Goal: Transaction & Acquisition: Purchase product/service

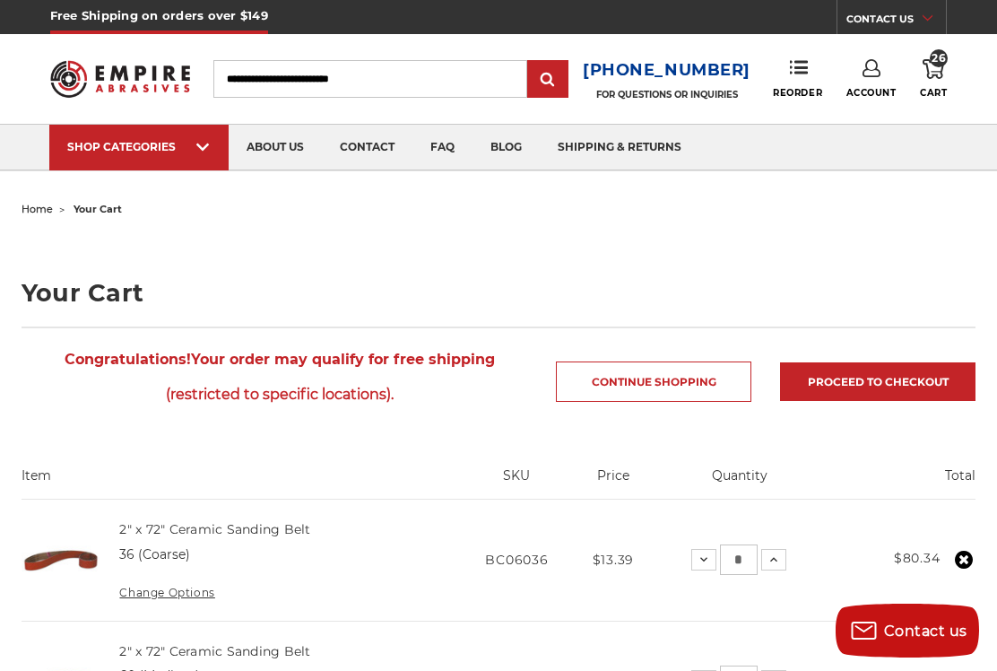
click at [869, 72] on icon at bounding box center [872, 68] width 18 height 18
click at [886, 114] on link "Account" at bounding box center [871, 117] width 128 height 34
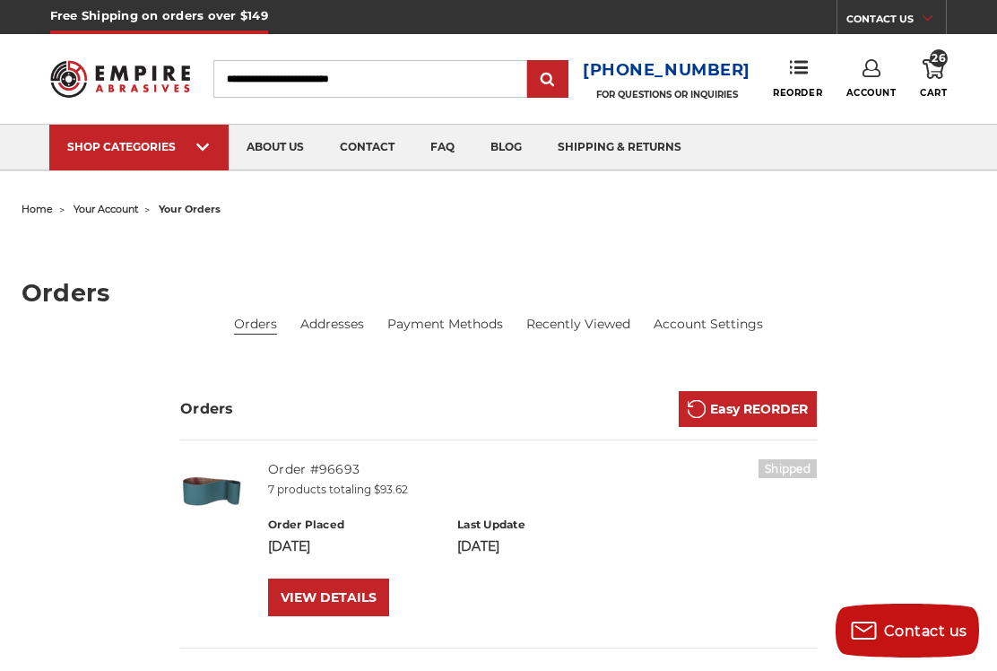
click at [344, 604] on link "VIEW DETAILS" at bounding box center [328, 597] width 121 height 38
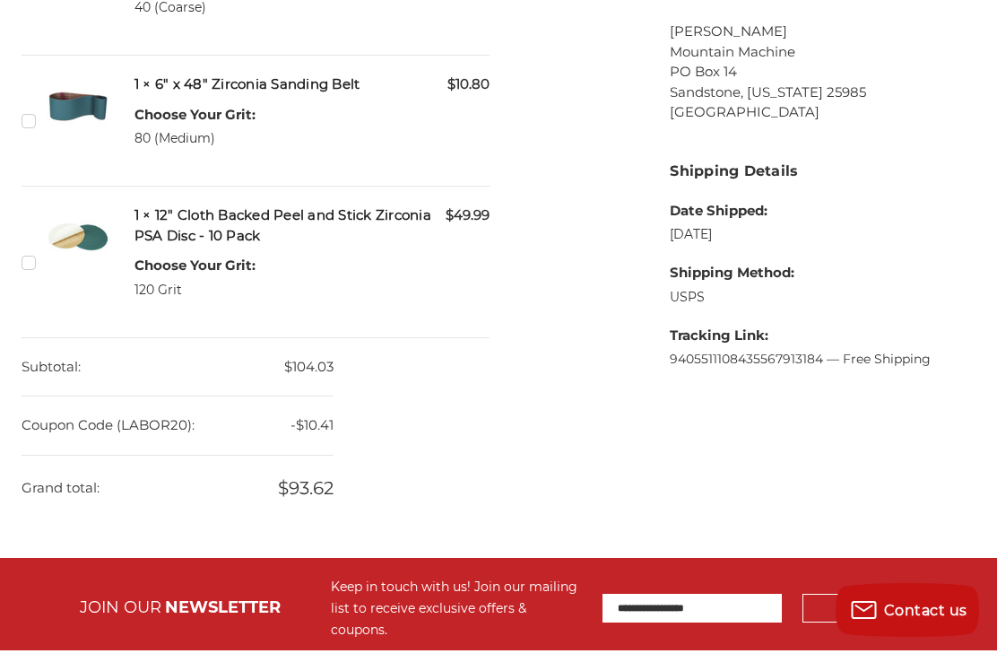
scroll to position [1093, 0]
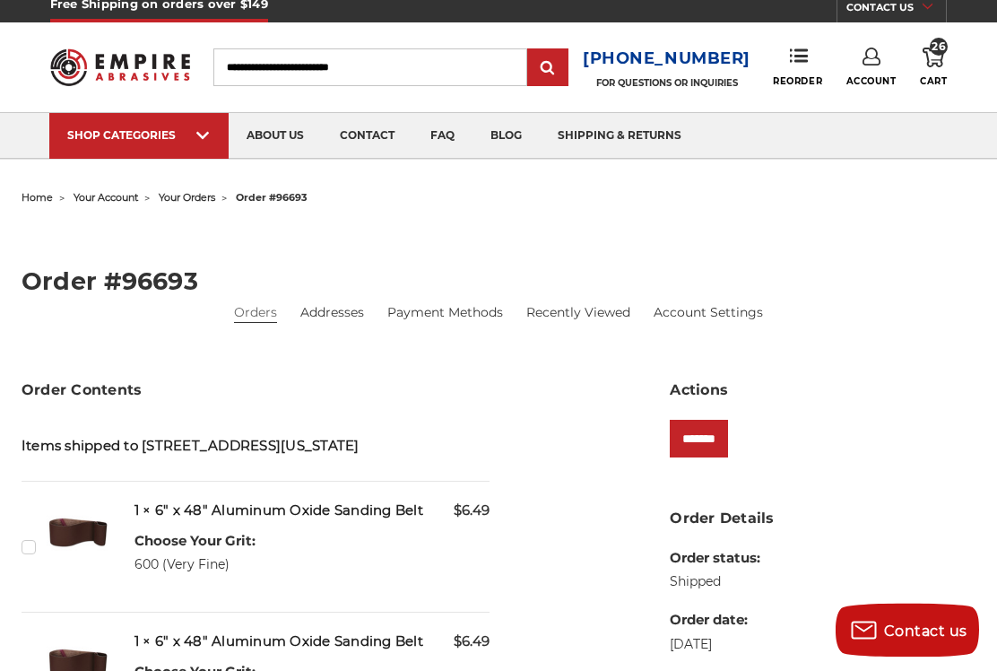
scroll to position [0, 0]
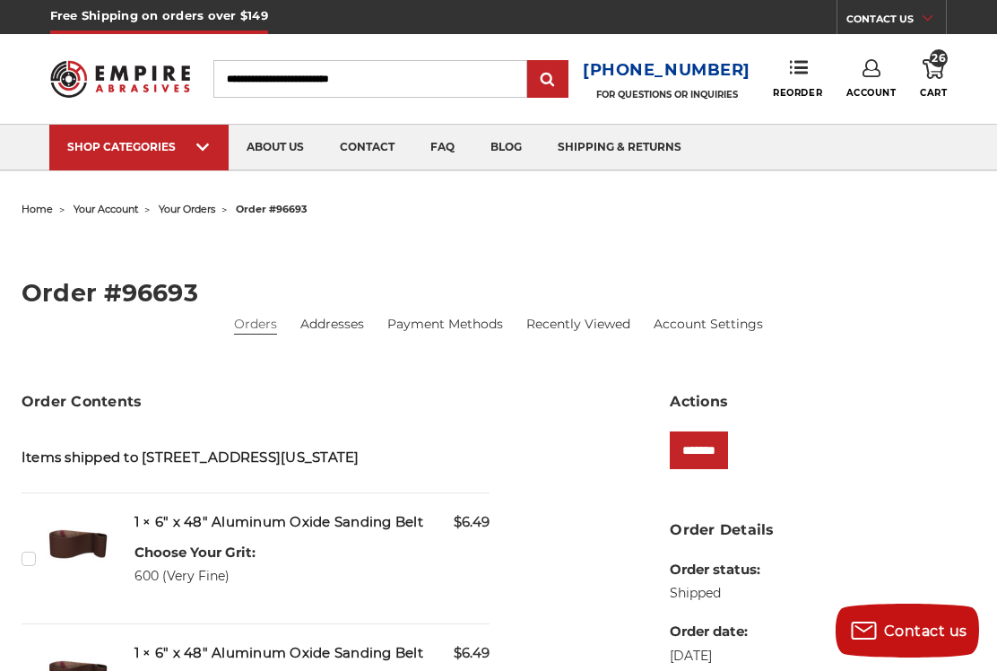
click at [277, 152] on link "about us" at bounding box center [275, 148] width 93 height 46
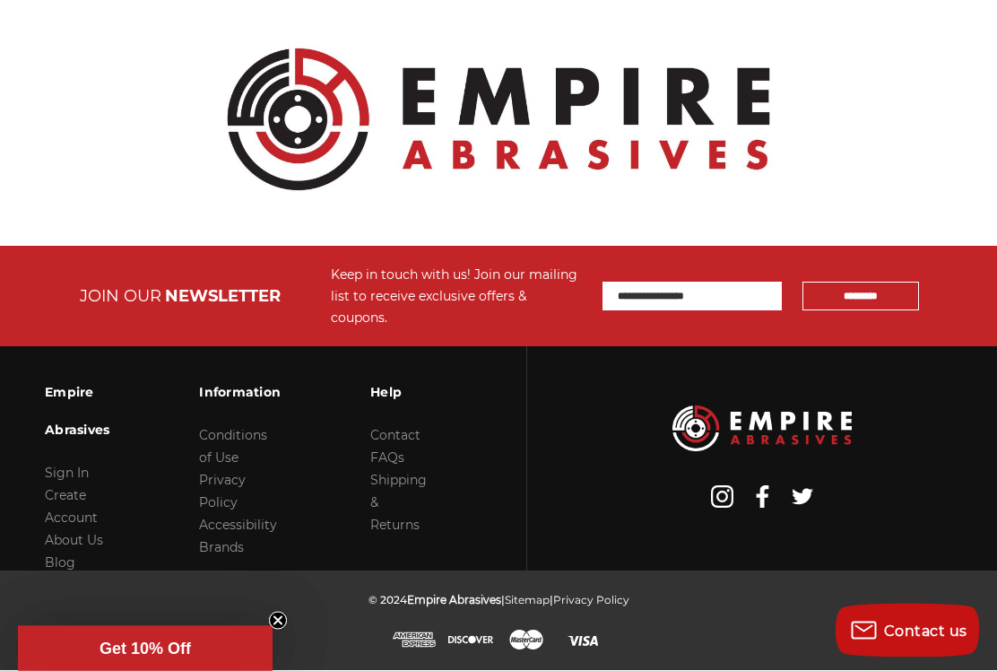
scroll to position [2330, 0]
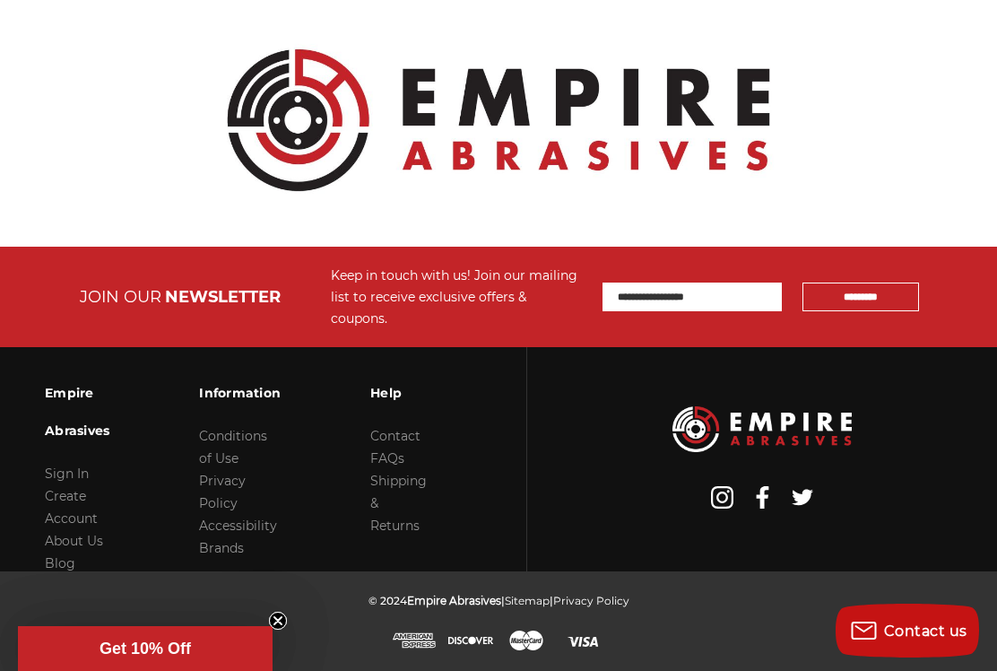
click at [409, 444] on link "Contact" at bounding box center [395, 436] width 50 height 16
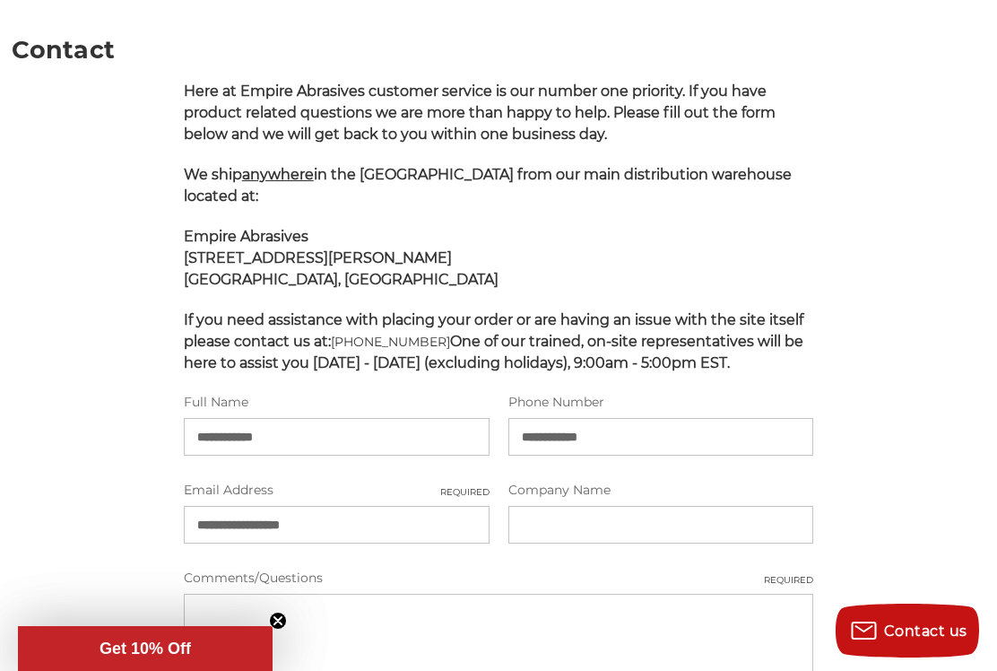
scroll to position [252, 0]
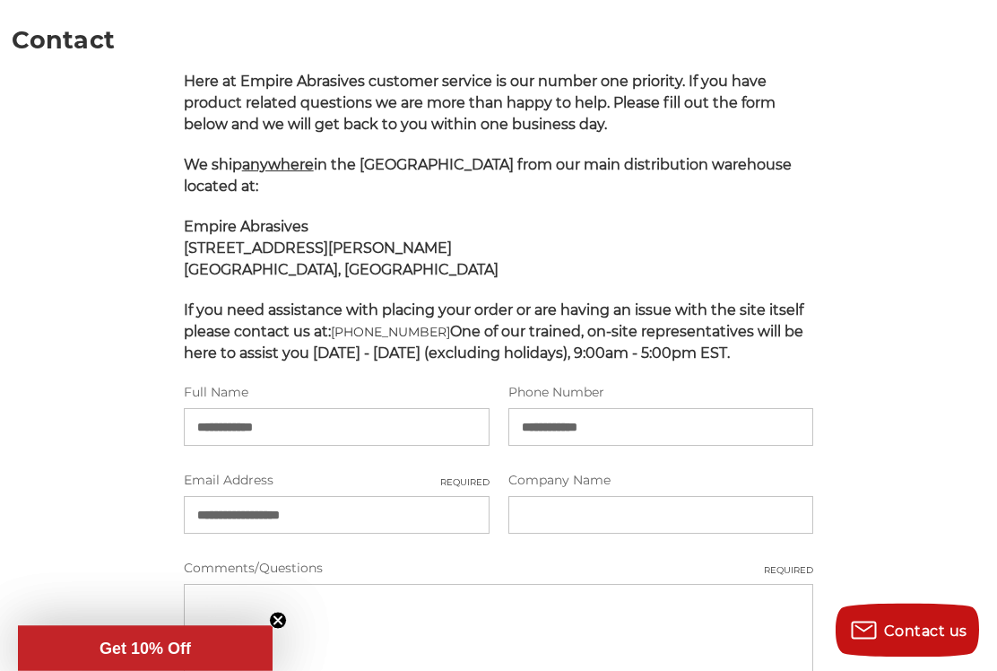
click at [559, 534] on input "Company Name" at bounding box center [661, 516] width 306 height 38
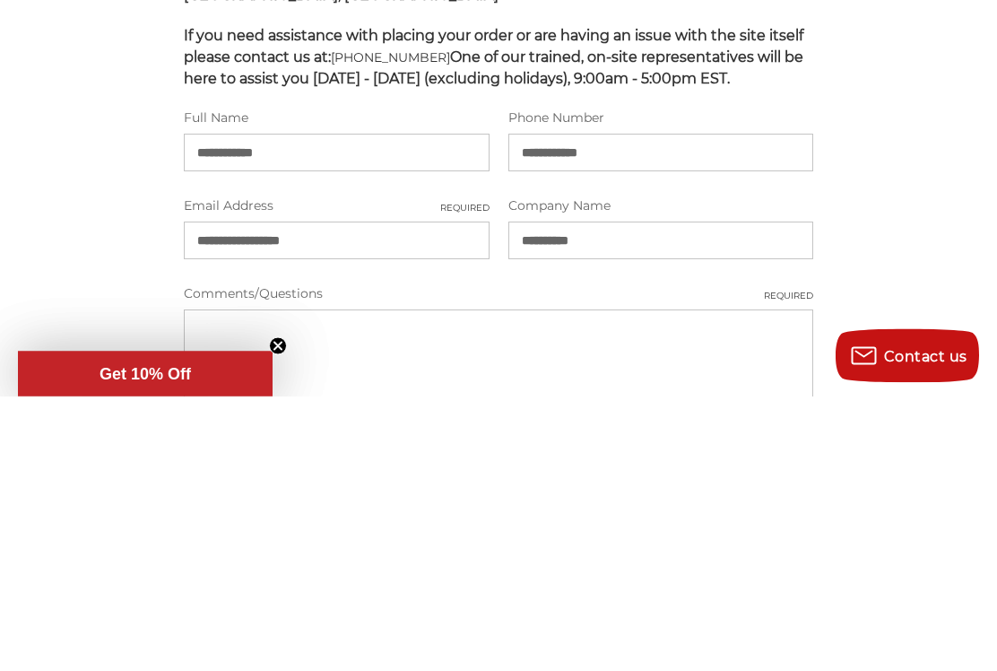
type input "**********"
click at [917, 221] on main "**********" at bounding box center [498, 429] width 973 height 918
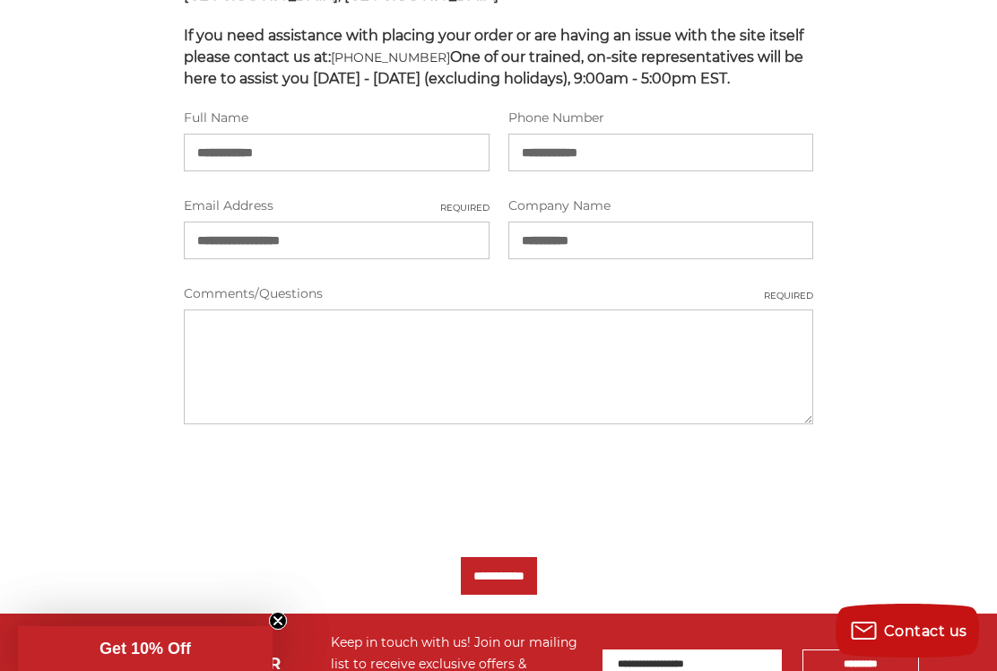
click at [917, 209] on main "**********" at bounding box center [498, 154] width 973 height 918
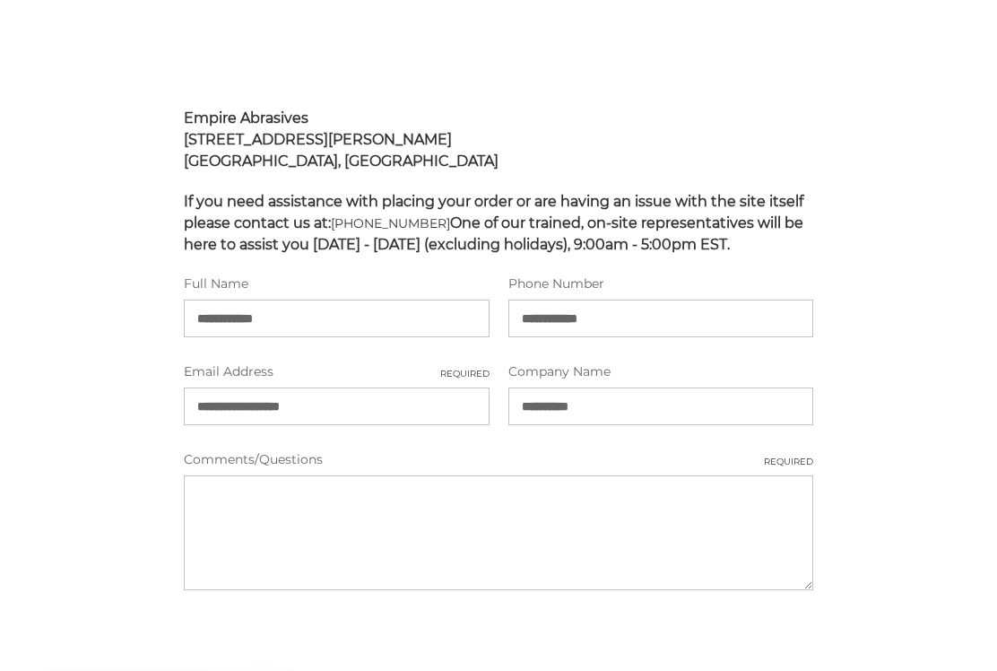
scroll to position [352, 0]
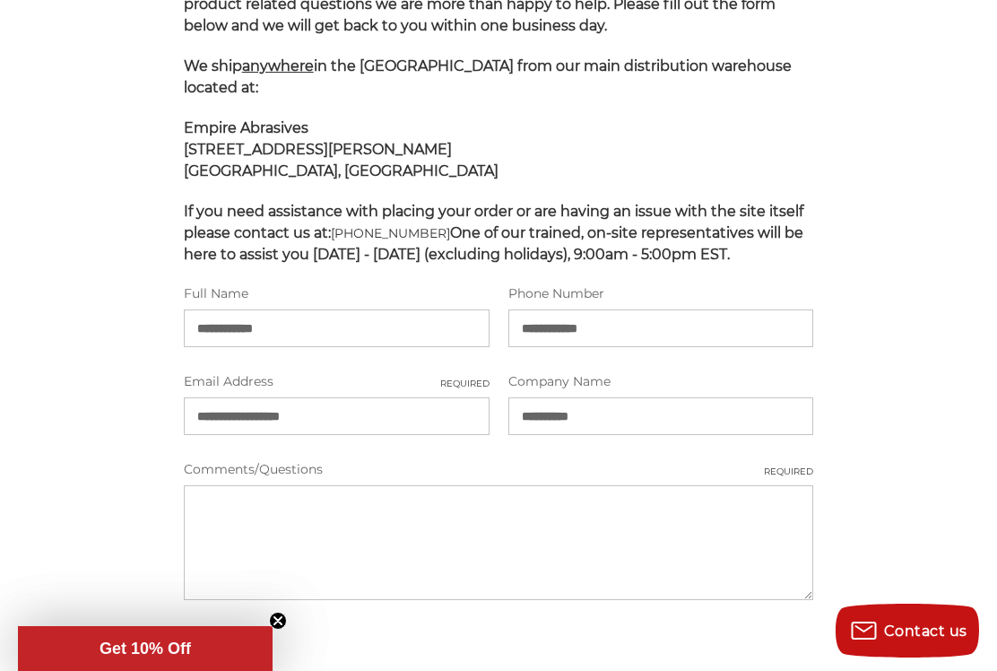
click at [926, 182] on main "**********" at bounding box center [498, 330] width 973 height 918
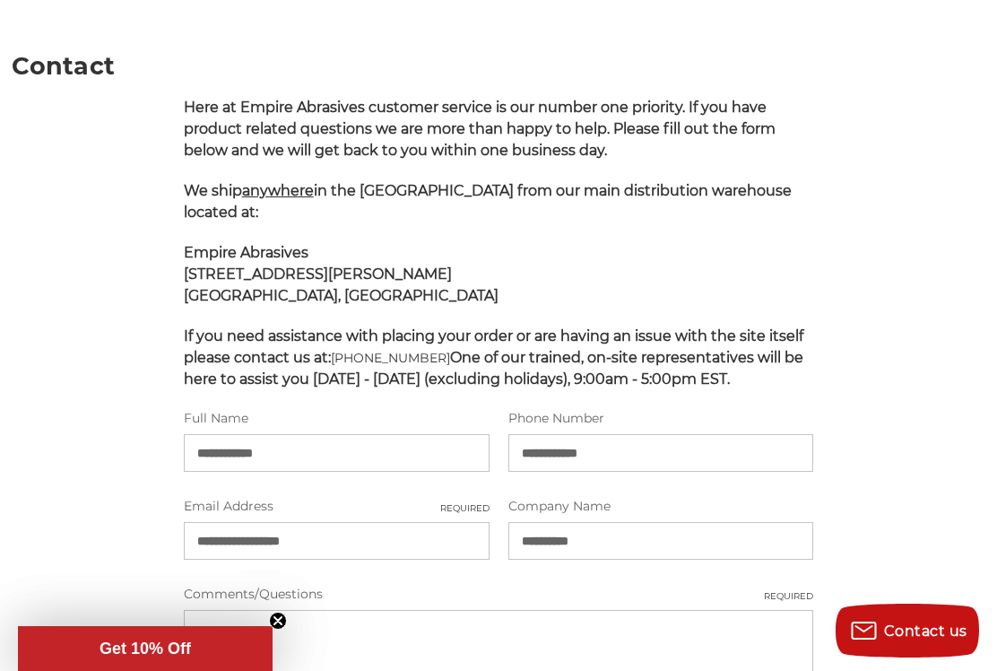
scroll to position [0, 0]
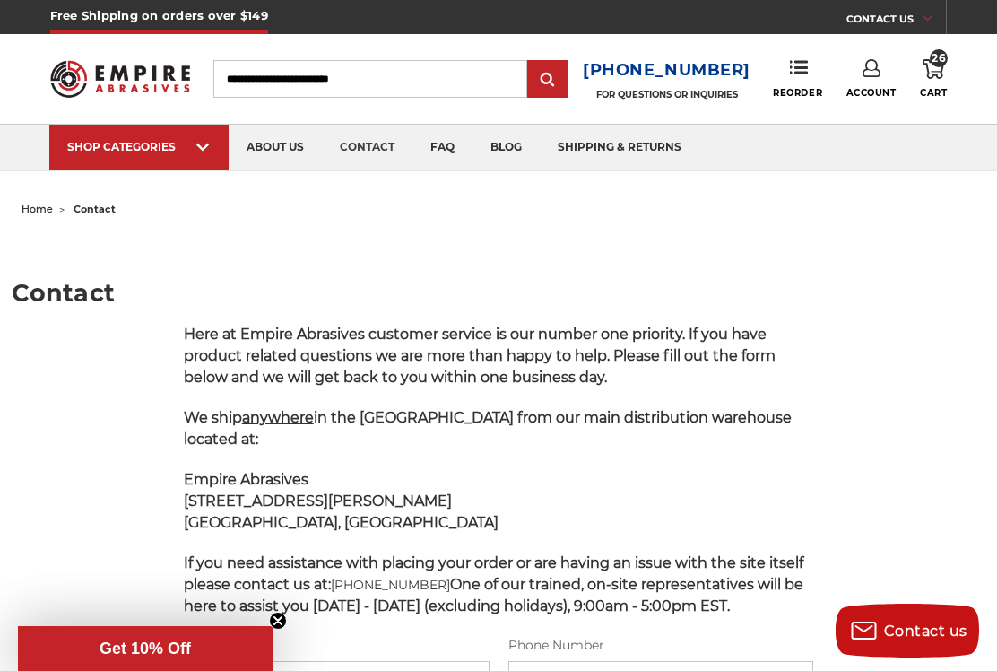
click at [864, 81] on link "Account" at bounding box center [872, 78] width 50 height 39
click at [887, 117] on link "Account" at bounding box center [871, 117] width 128 height 34
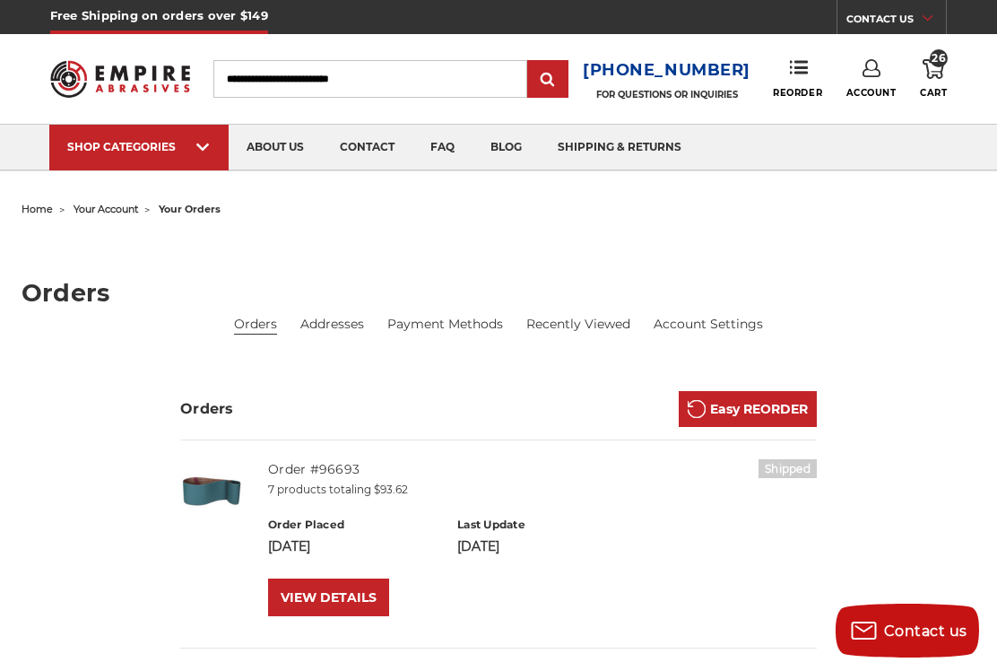
click at [712, 326] on link "Account Settings" at bounding box center [708, 324] width 109 height 19
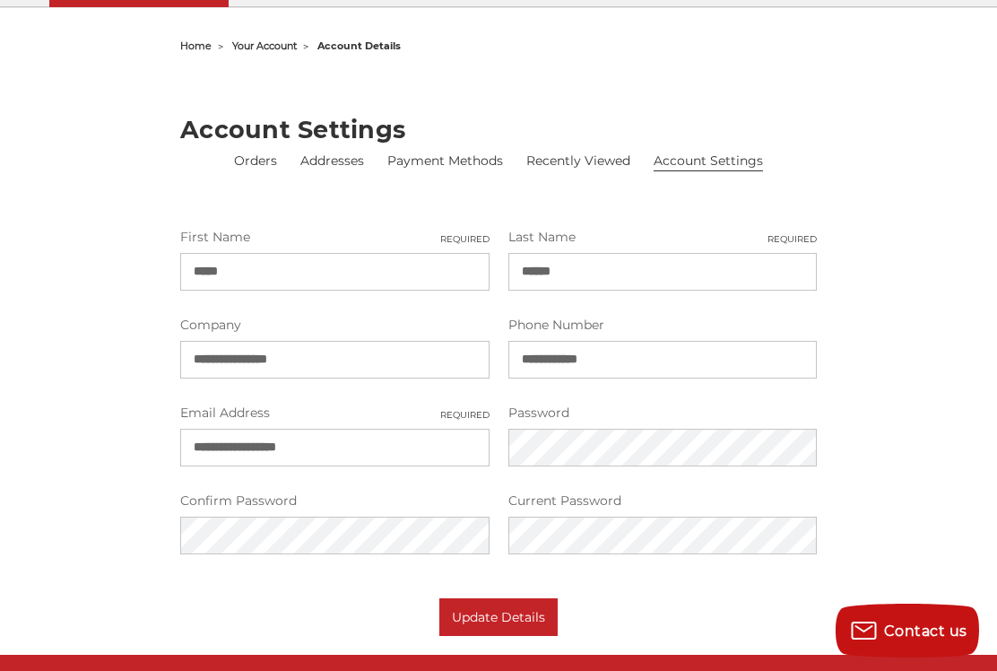
scroll to position [154, 0]
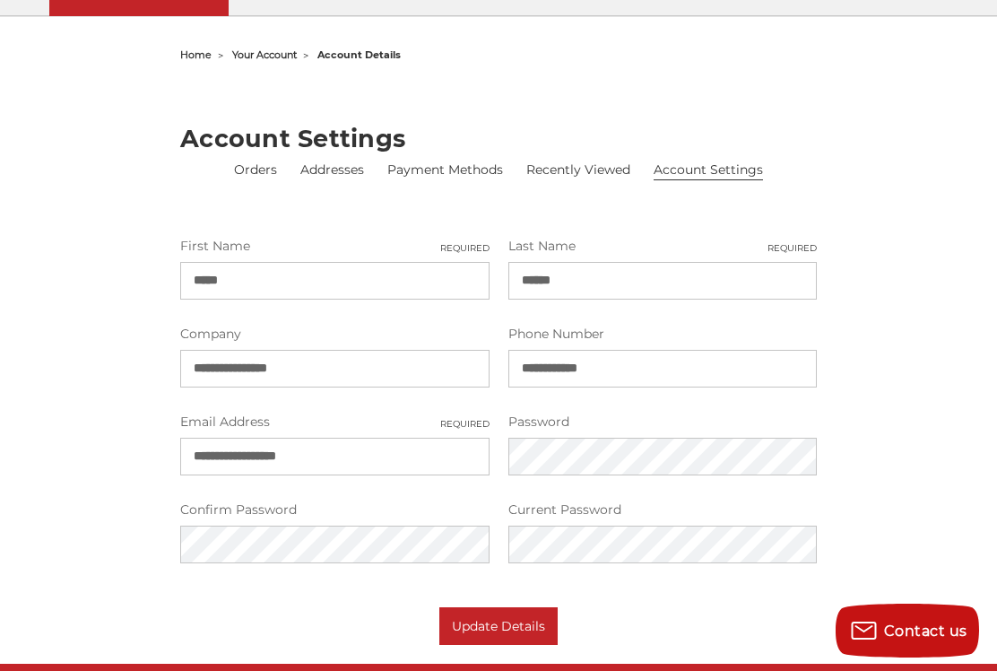
click at [917, 505] on div "home your account account details Account Settings Orders Addresses Payment Met…" at bounding box center [499, 343] width 992 height 603
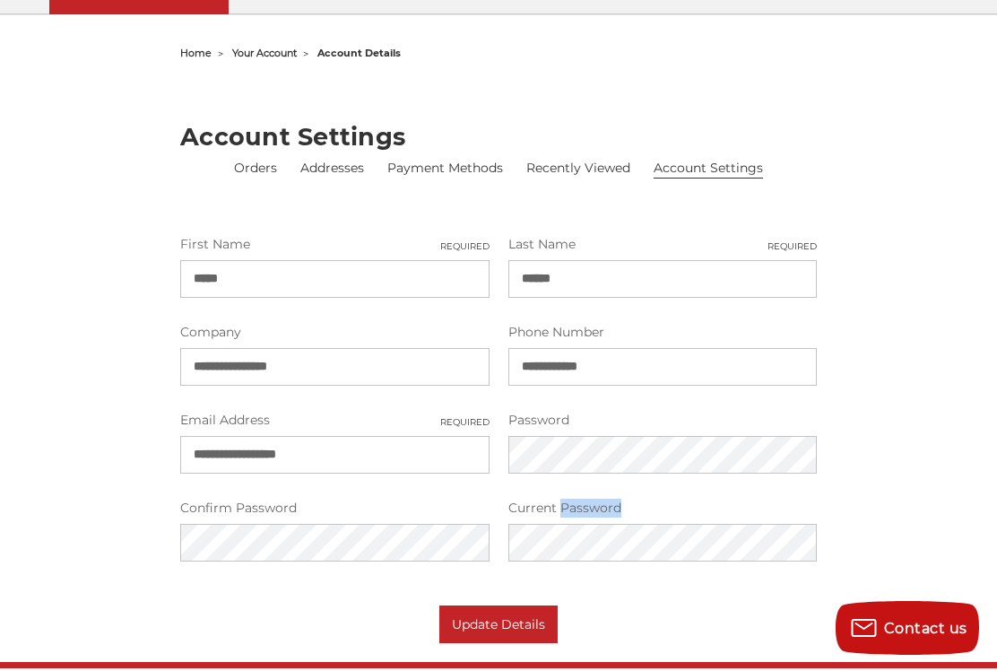
scroll to position [156, 0]
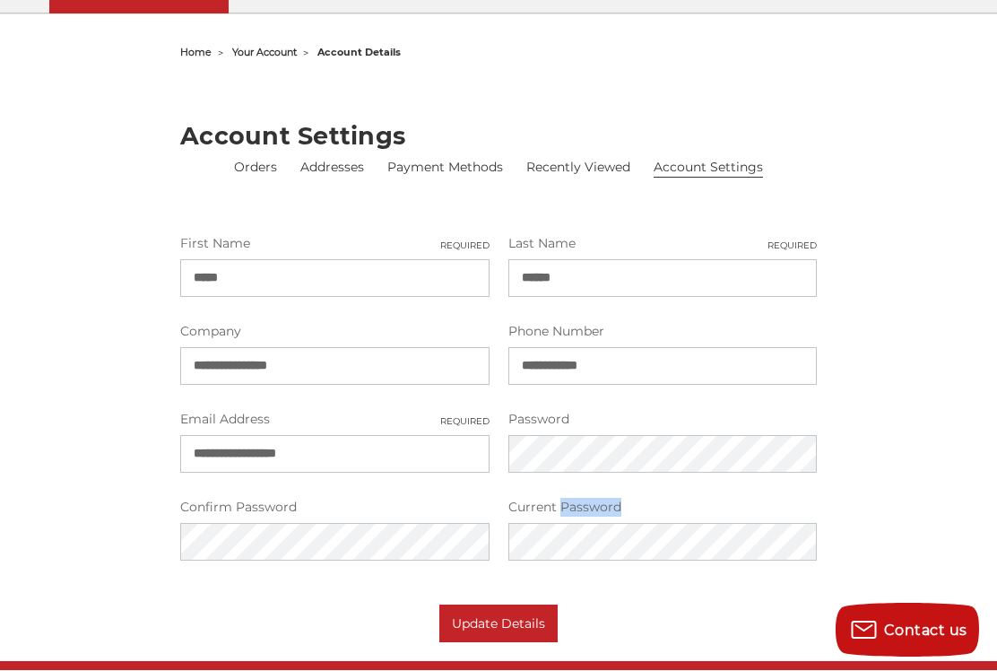
click at [937, 508] on div "home your account account details Account Settings Orders Addresses Payment Met…" at bounding box center [499, 341] width 992 height 603
click at [942, 441] on div "home your account account details Account Settings Orders Addresses Payment Met…" at bounding box center [499, 341] width 992 height 603
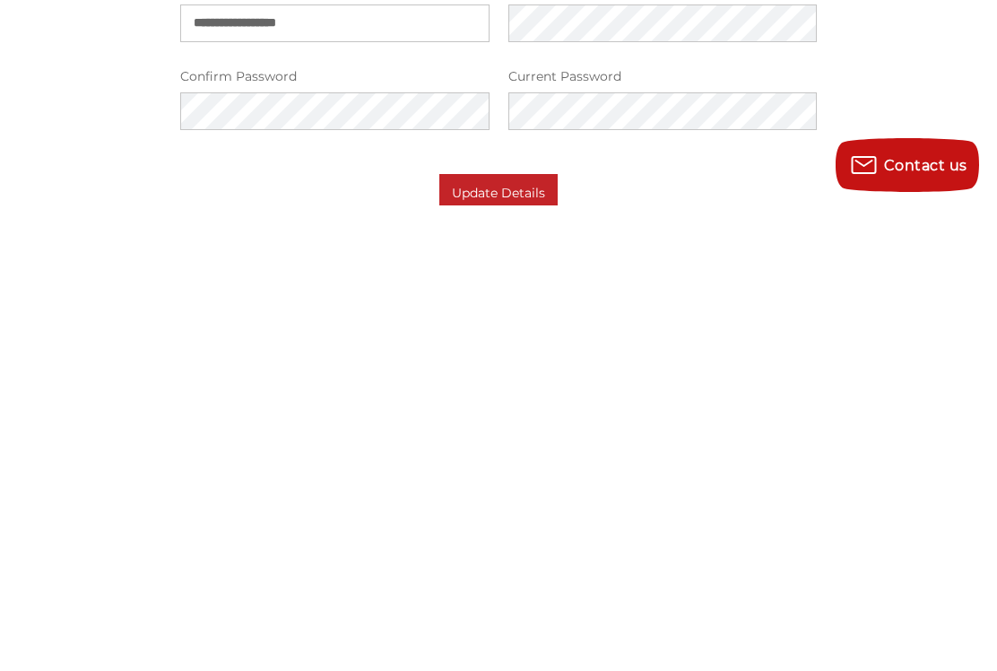
scroll to position [0, 0]
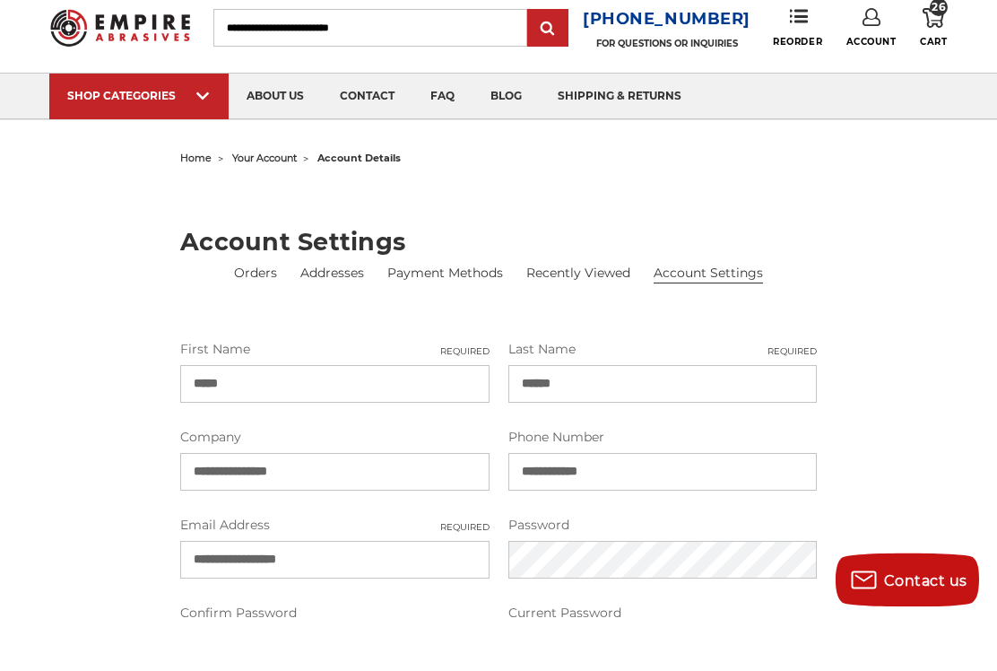
click at [864, 59] on link "Account" at bounding box center [872, 78] width 50 height 39
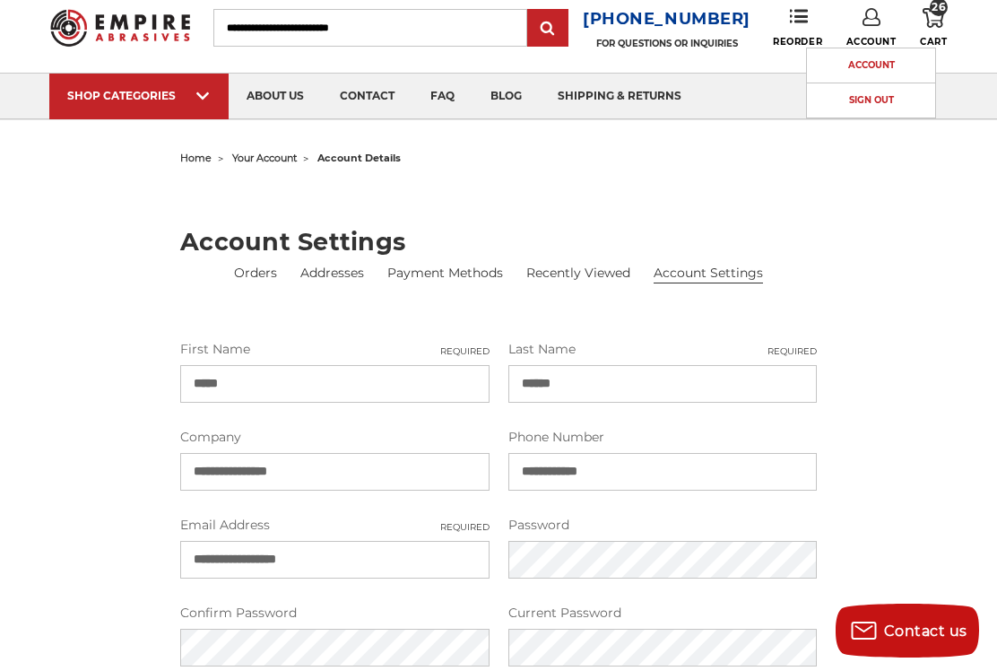
click at [265, 161] on span "your account" at bounding box center [264, 158] width 65 height 13
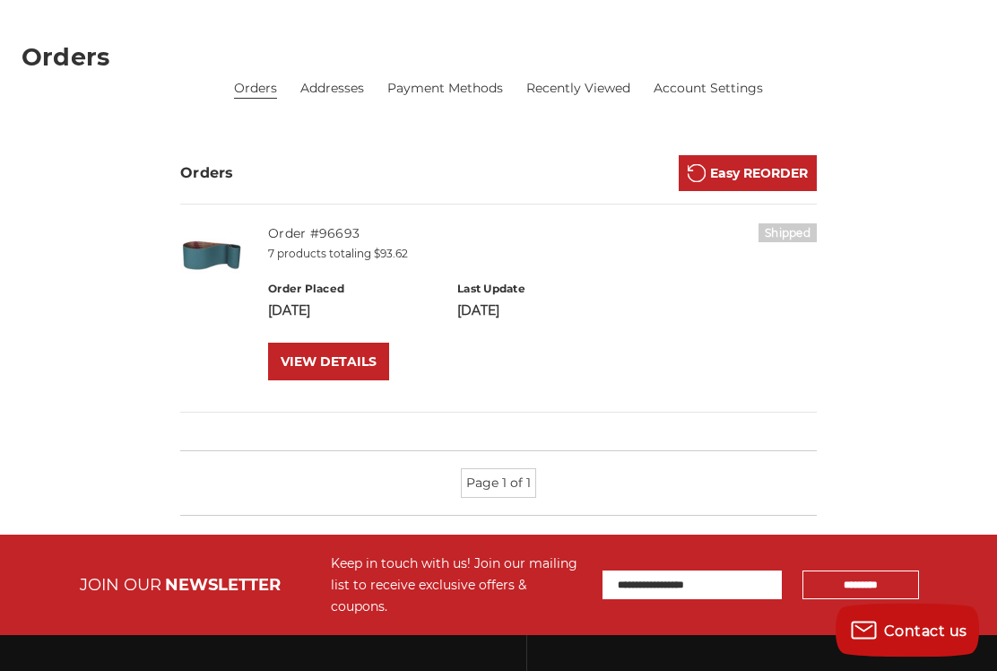
scroll to position [236, 0]
click at [311, 354] on link "VIEW DETAILS" at bounding box center [328, 362] width 121 height 38
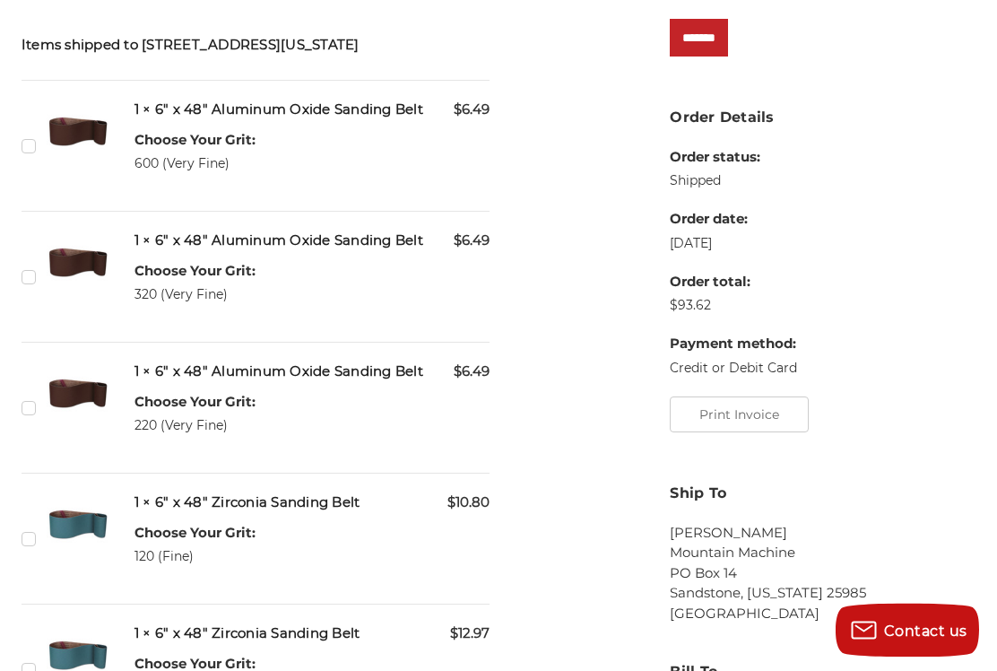
scroll to position [412, 0]
click at [562, 601] on div "Order Contents Items shipped to PO Box 14, Sandstone, West Virginia, 25985, Uni…" at bounding box center [498, 598] width 973 height 1240
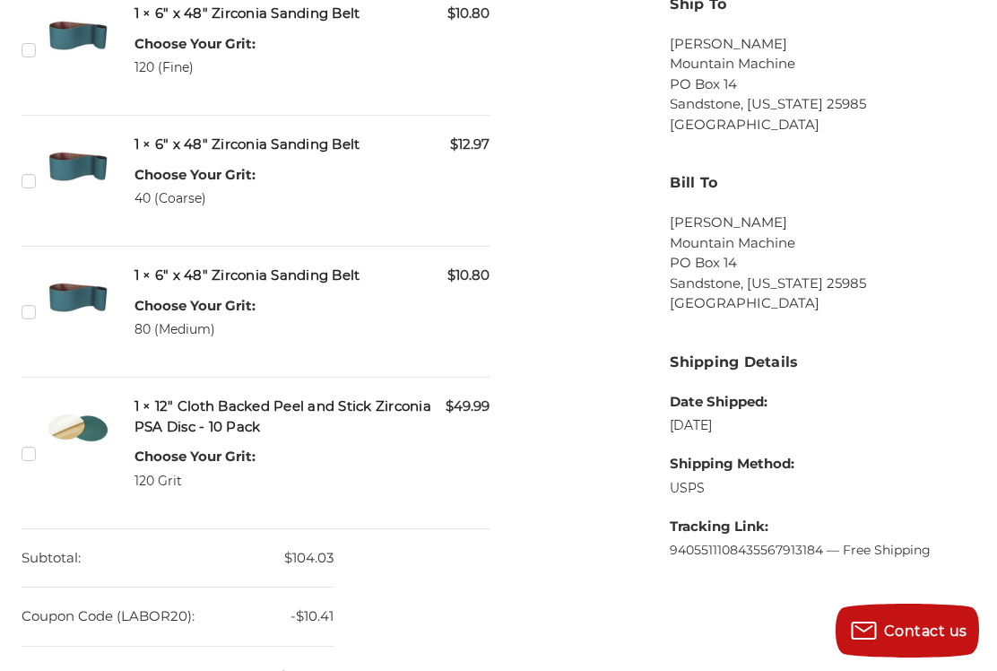
scroll to position [899, 0]
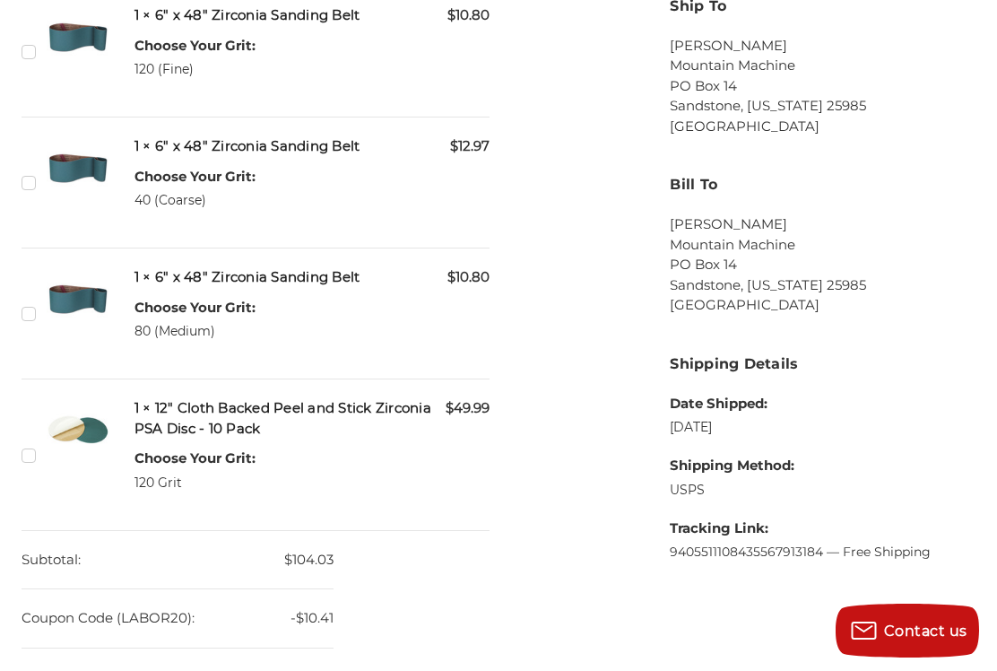
click at [552, 619] on div "Order Contents Items shipped to PO Box 14, Sandstone, West Virginia, 25985, Uni…" at bounding box center [498, 112] width 973 height 1240
click at [551, 615] on div "Order Contents Items shipped to PO Box 14, Sandstone, West Virginia, 25985, Uni…" at bounding box center [498, 112] width 973 height 1240
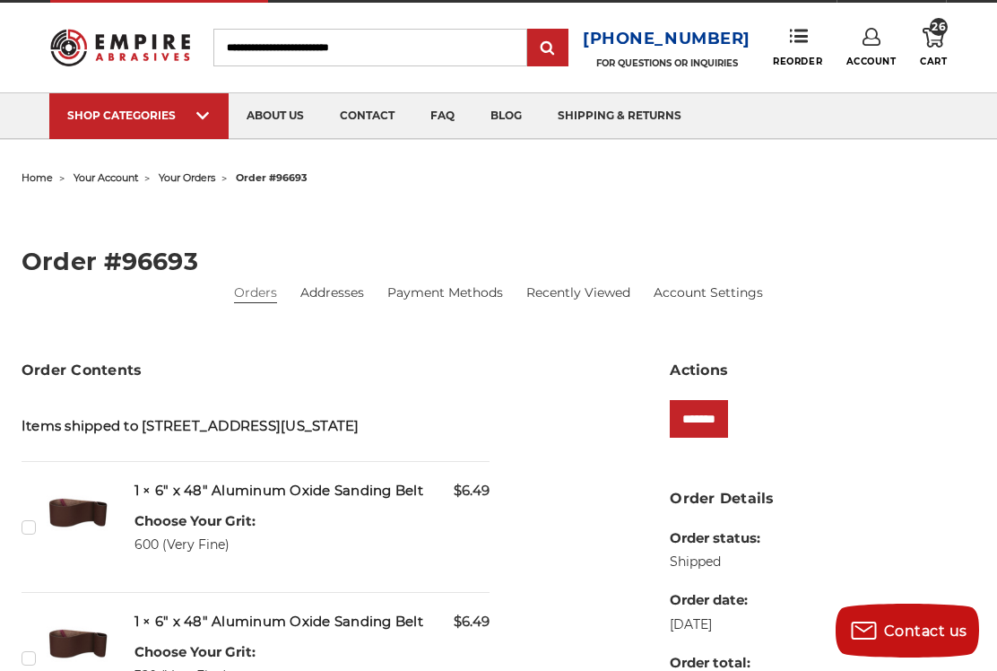
scroll to position [0, 0]
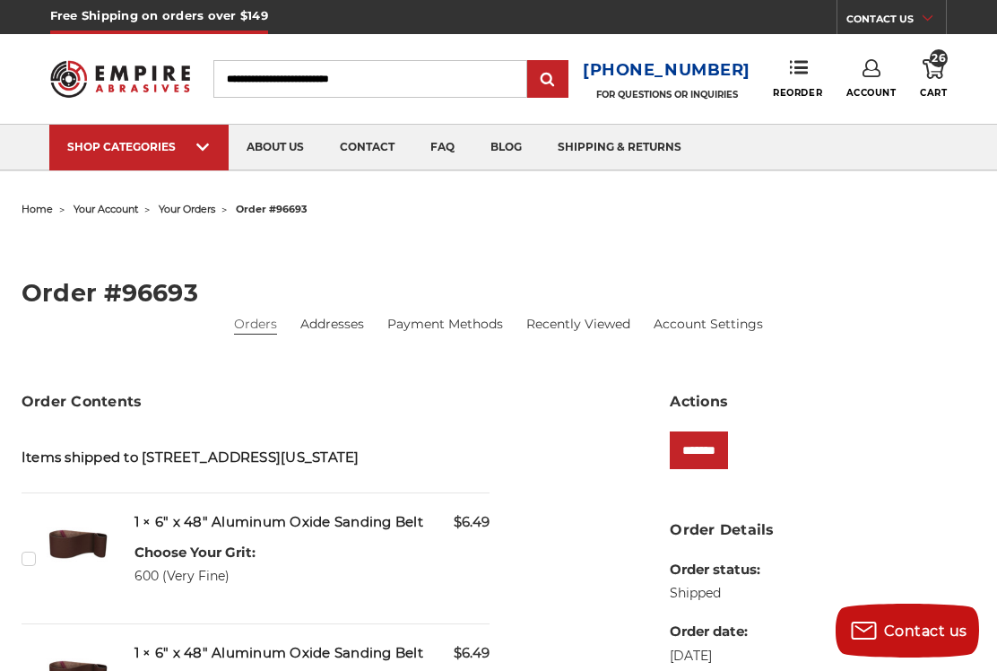
click at [317, 169] on link "2" x 72"" at bounding box center [327, 169] width 82 height 0
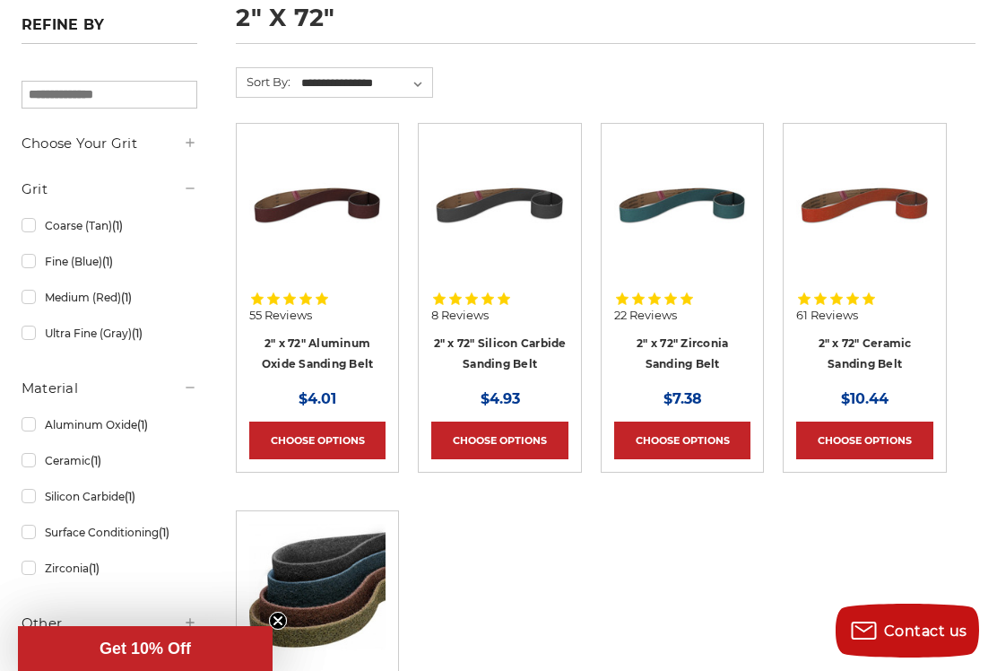
click at [876, 444] on link "Choose Options" at bounding box center [864, 440] width 137 height 38
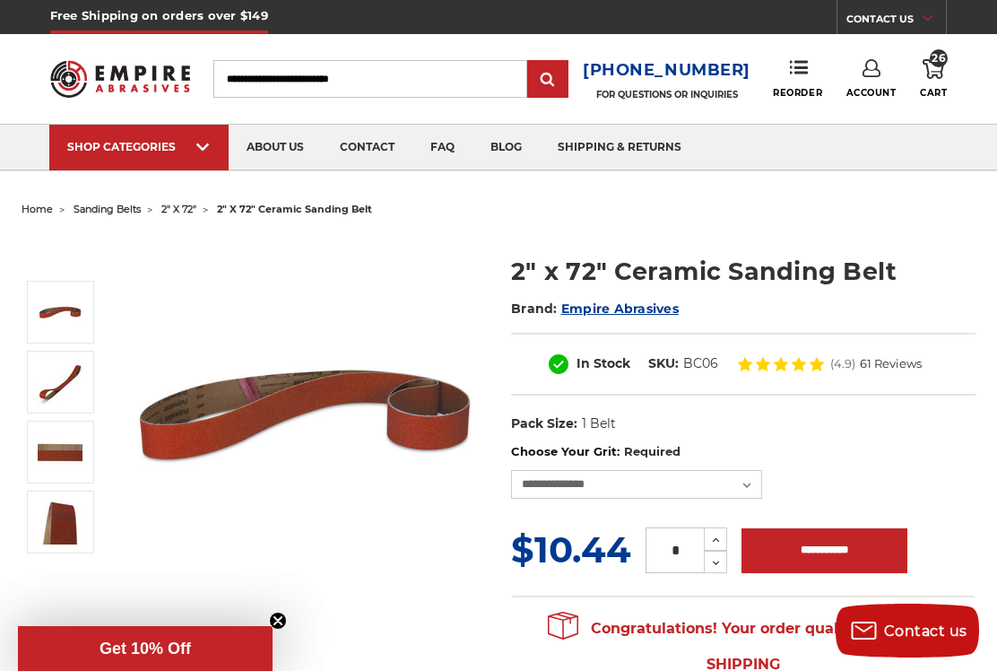
click at [941, 75] on icon at bounding box center [934, 69] width 22 height 20
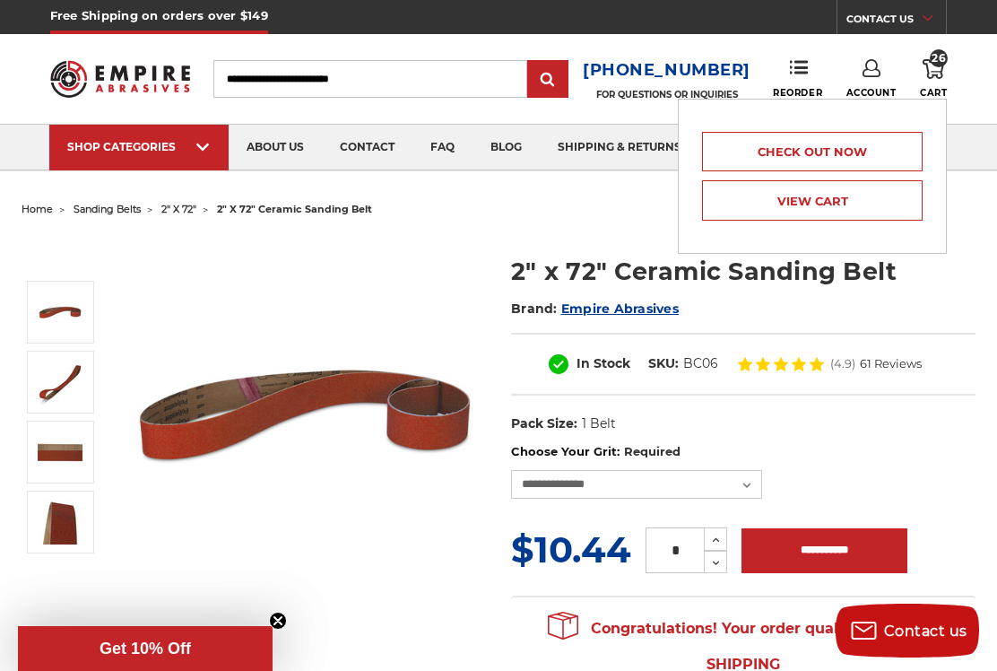
click at [840, 204] on link "View Cart" at bounding box center [812, 200] width 221 height 40
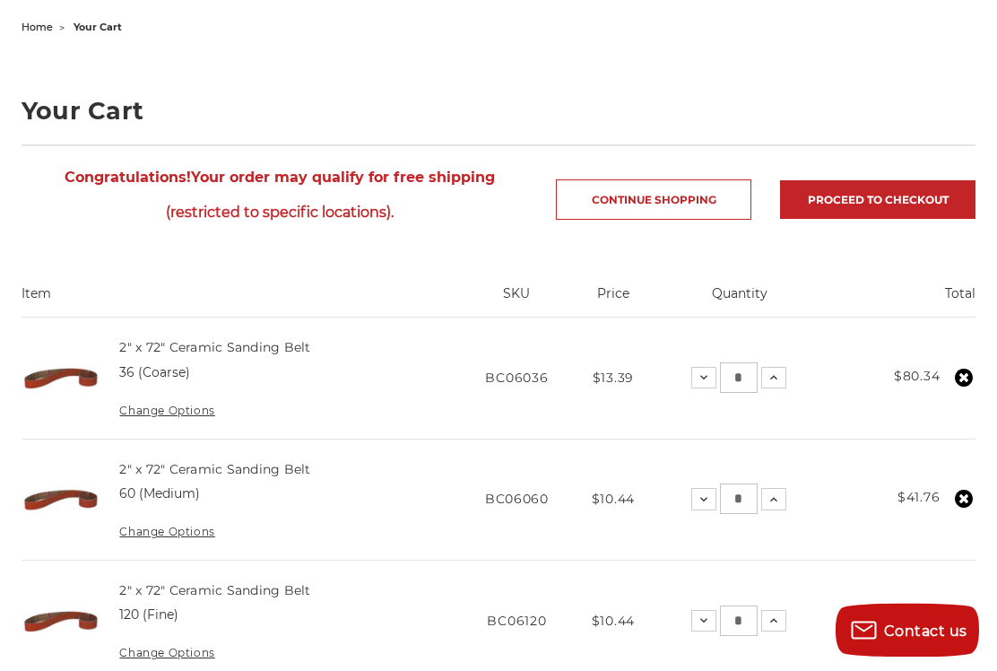
scroll to position [184, 0]
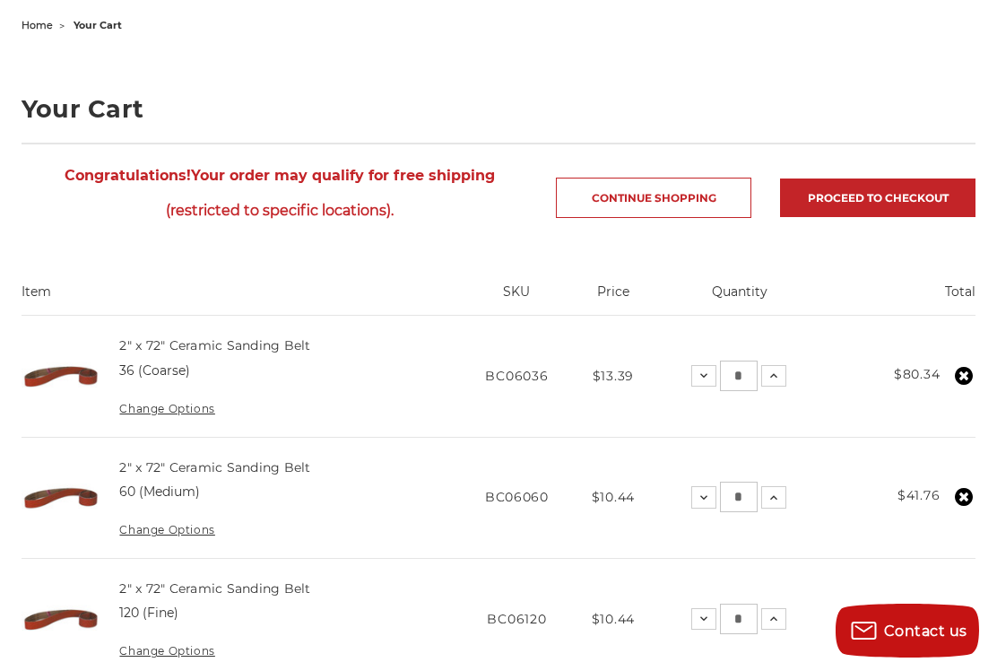
click at [783, 497] on button "Increase Quantity:" at bounding box center [773, 497] width 25 height 22
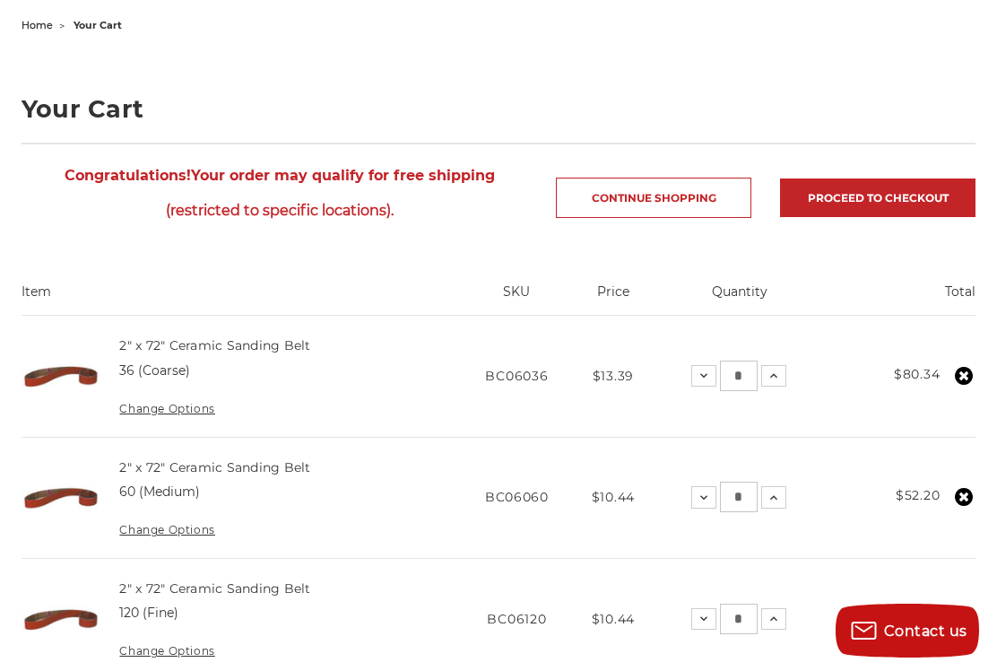
click at [777, 504] on button "Increase Quantity:" at bounding box center [773, 497] width 25 height 22
click at [781, 621] on button "Increase Quantity:" at bounding box center [773, 619] width 25 height 22
click at [779, 619] on icon at bounding box center [774, 619] width 14 height 14
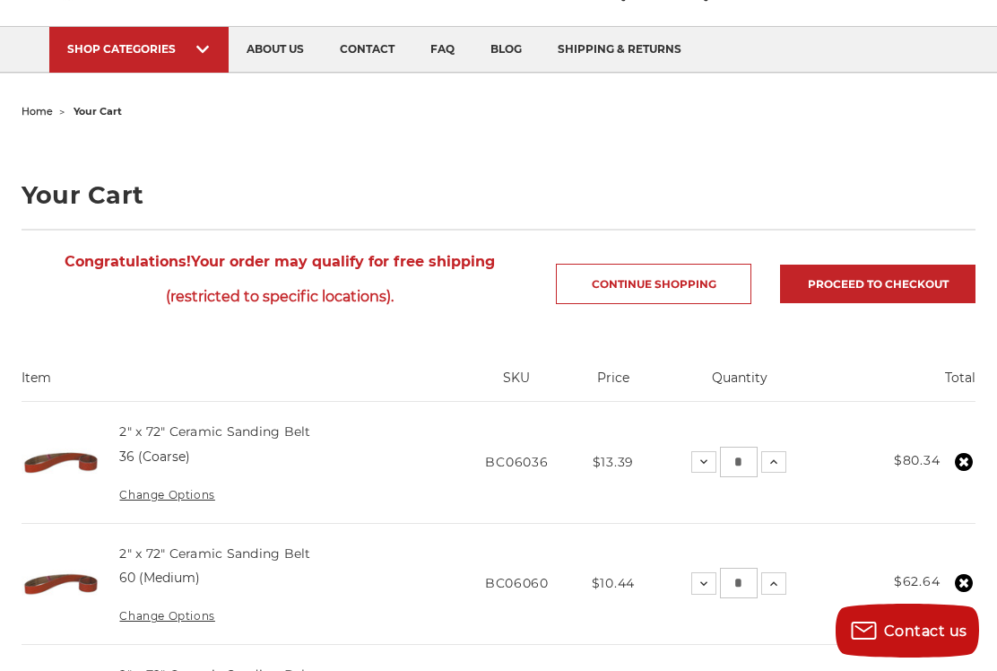
scroll to position [0, 0]
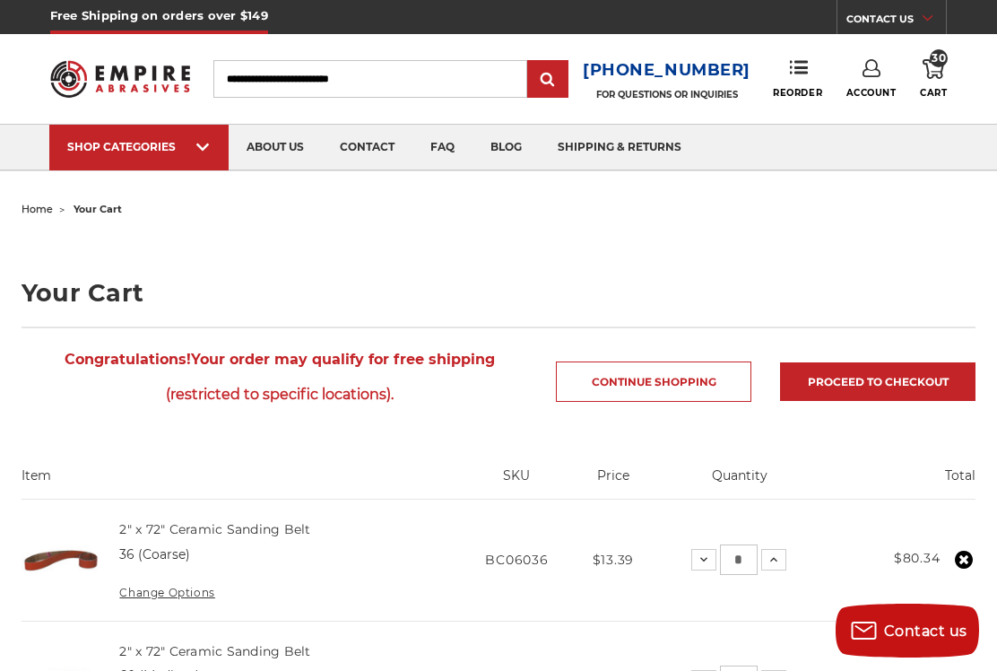
click at [202, 535] on link "2" x 72" Ceramic Sanding Belt" at bounding box center [214, 529] width 191 height 16
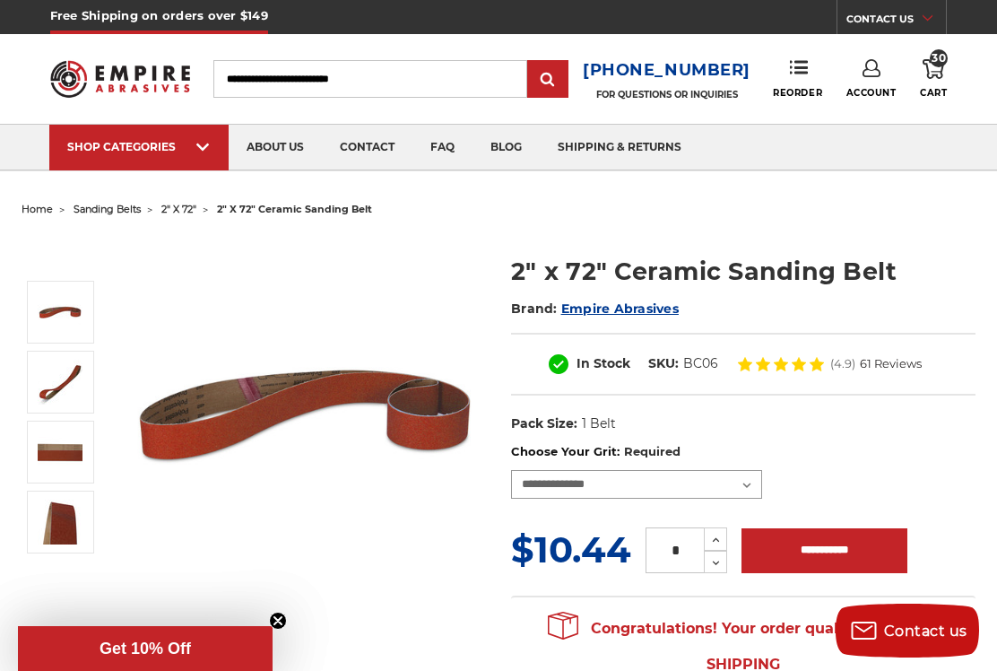
click at [754, 489] on select "**********" at bounding box center [636, 484] width 251 height 29
click at [202, 223] on div "2" x 72" Ceramic Sanding Belt Brand: Empire Abrasives In Stock SKU: BC06 )" at bounding box center [498, 482] width 979 height 520
click at [196, 225] on div "2" x 72" Ceramic Sanding Belt Brand: Empire Abrasives In Stock SKU: BC06 )" at bounding box center [498, 482] width 979 height 520
click at [205, 223] on div "2" x 72" Ceramic Sanding Belt Brand: Empire Abrasives In Stock SKU: BC06 )" at bounding box center [498, 482] width 979 height 520
click at [339, 169] on span "2" x 72"" at bounding box center [327, 169] width 35 height 0
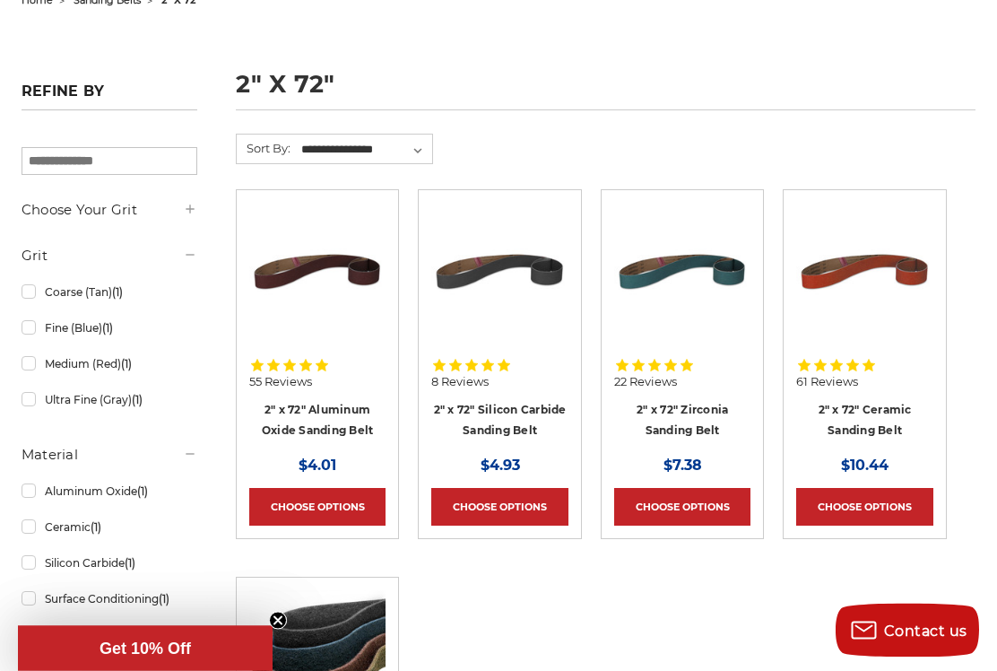
scroll to position [212, 0]
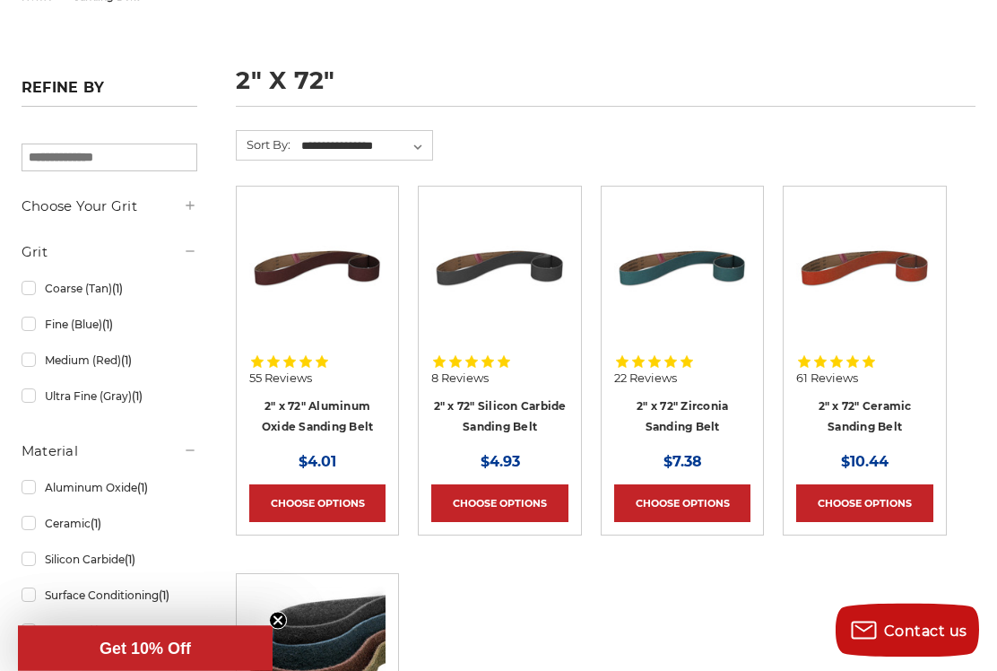
click at [698, 489] on link "Choose Options" at bounding box center [682, 504] width 137 height 38
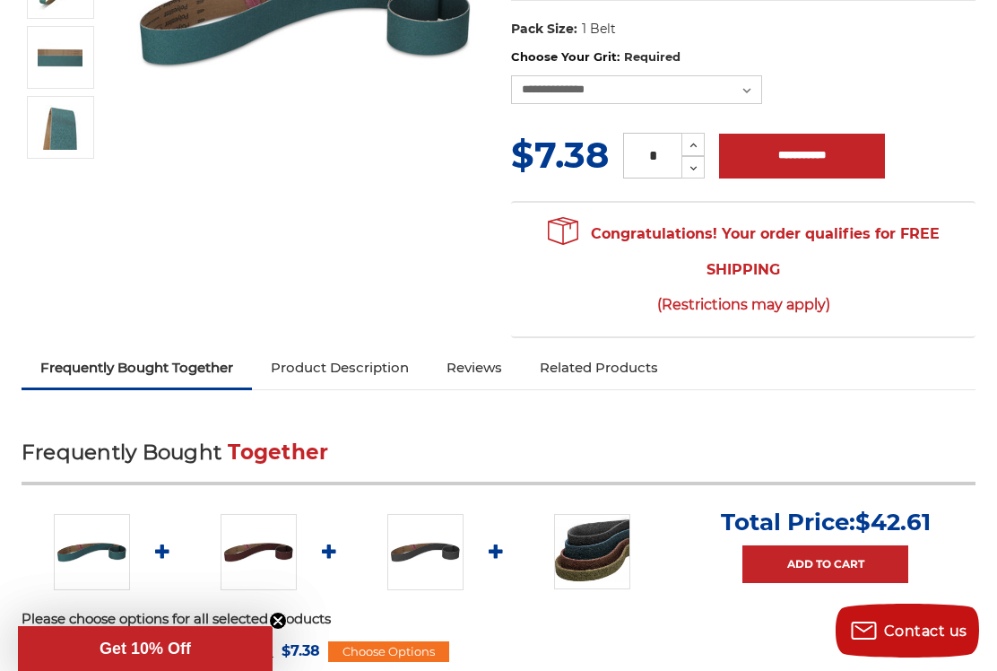
click at [368, 378] on link "Product Description" at bounding box center [340, 367] width 176 height 39
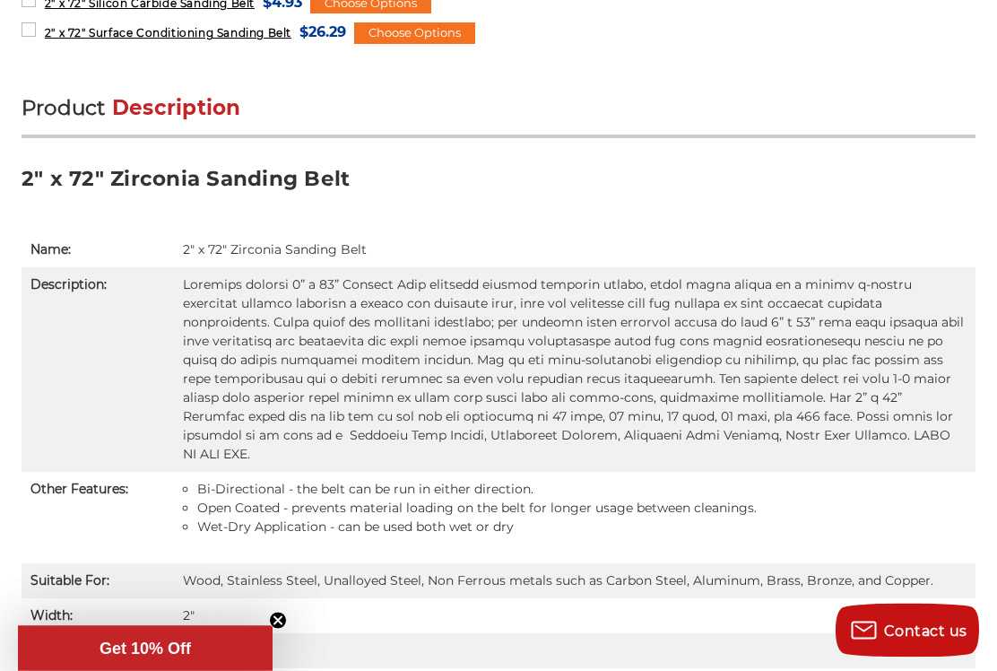
scroll to position [1174, 0]
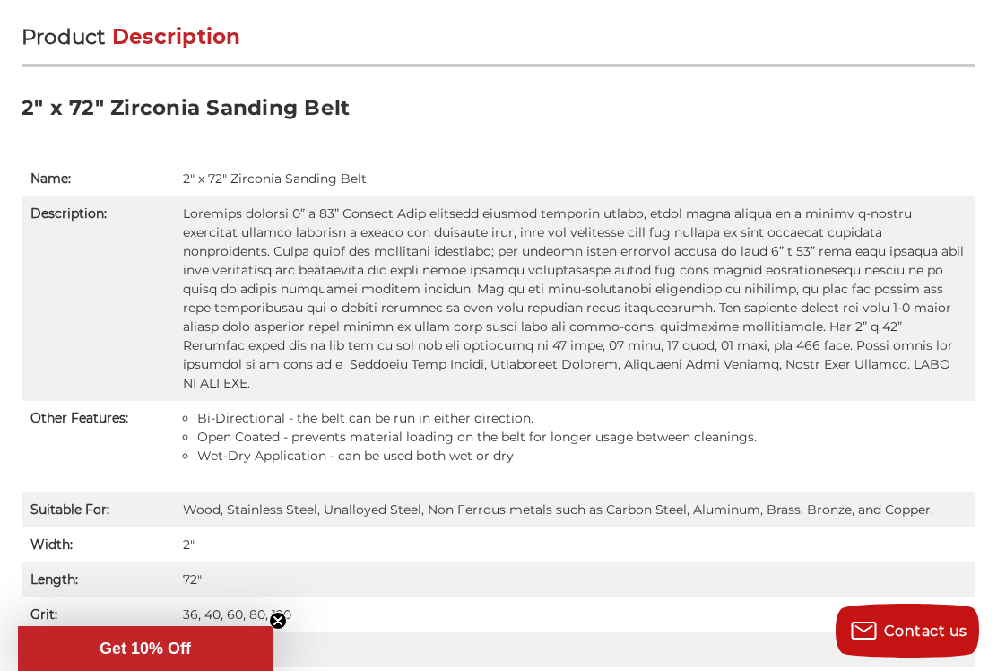
click at [718, 562] on td "72″" at bounding box center [575, 579] width 802 height 35
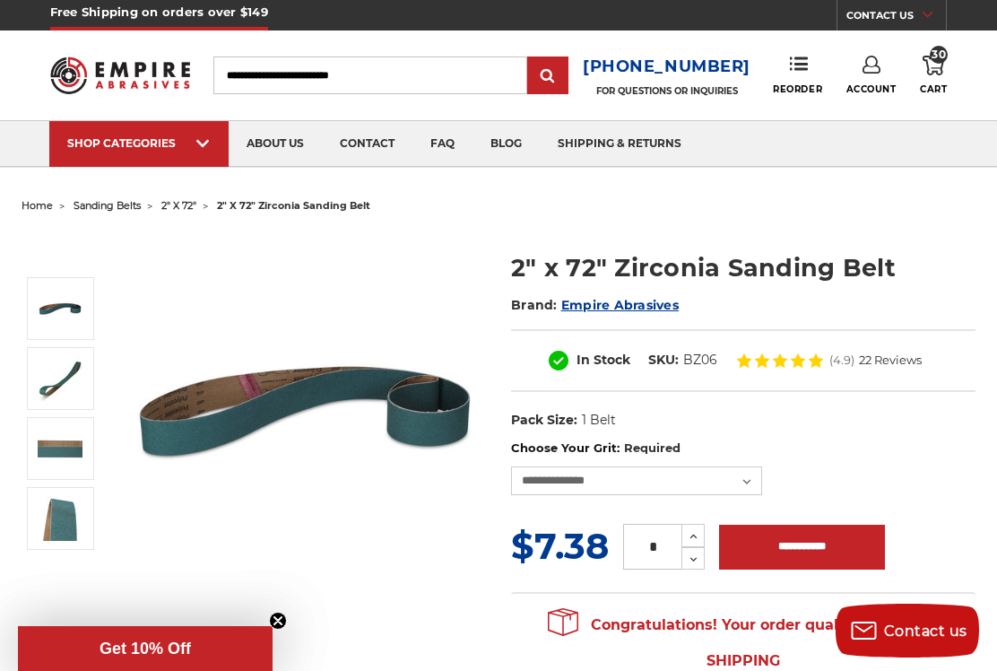
scroll to position [0, 0]
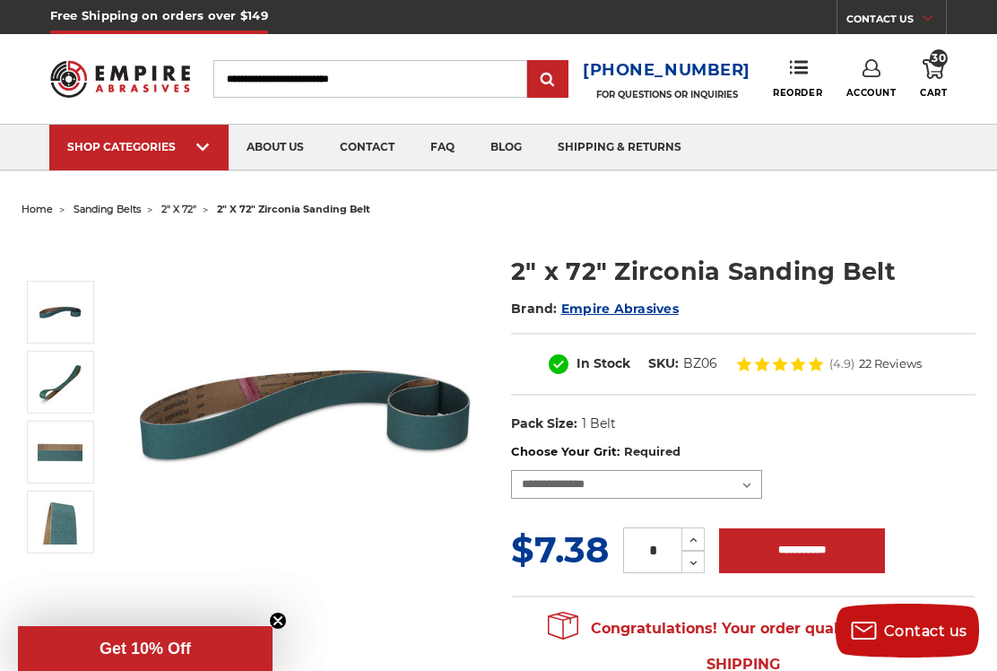
click at [741, 496] on select "**********" at bounding box center [636, 484] width 251 height 29
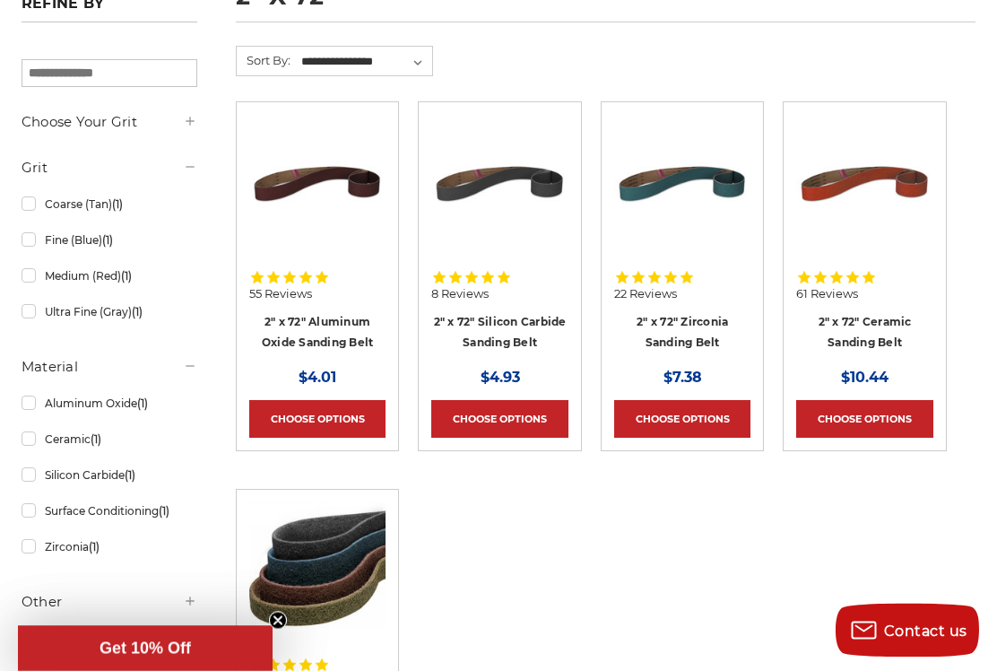
scroll to position [360, 0]
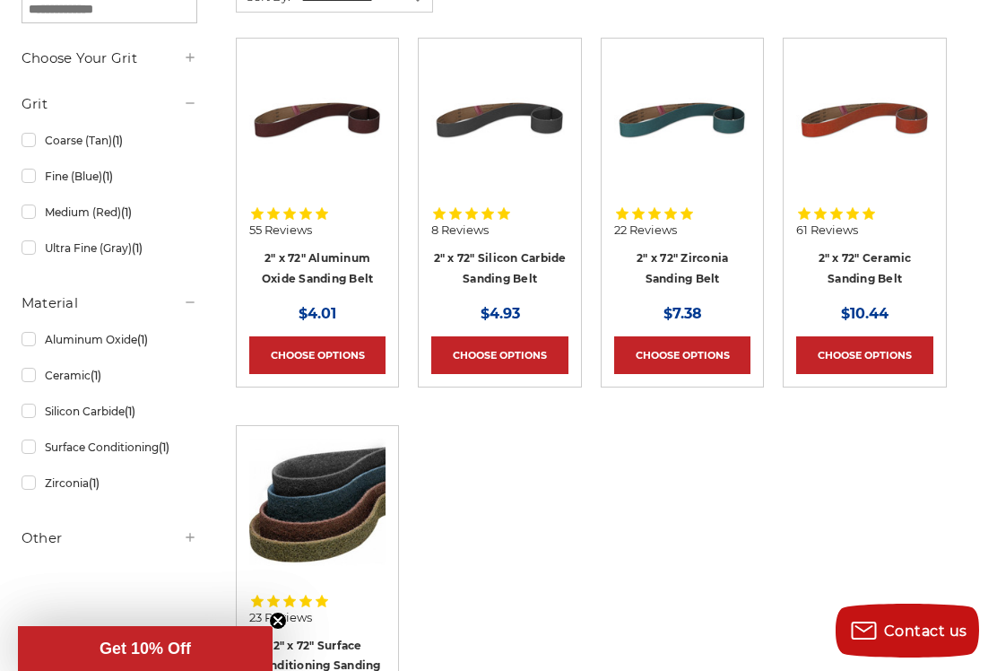
click at [412, 562] on ul "55 Reviews 2" x 72" Aluminum Oxide Sanding Belt MSRP: Was: Now: $4.01 Choose Op…" at bounding box center [591, 430] width 730 height 784
click at [497, 369] on link "Choose Options" at bounding box center [499, 355] width 137 height 38
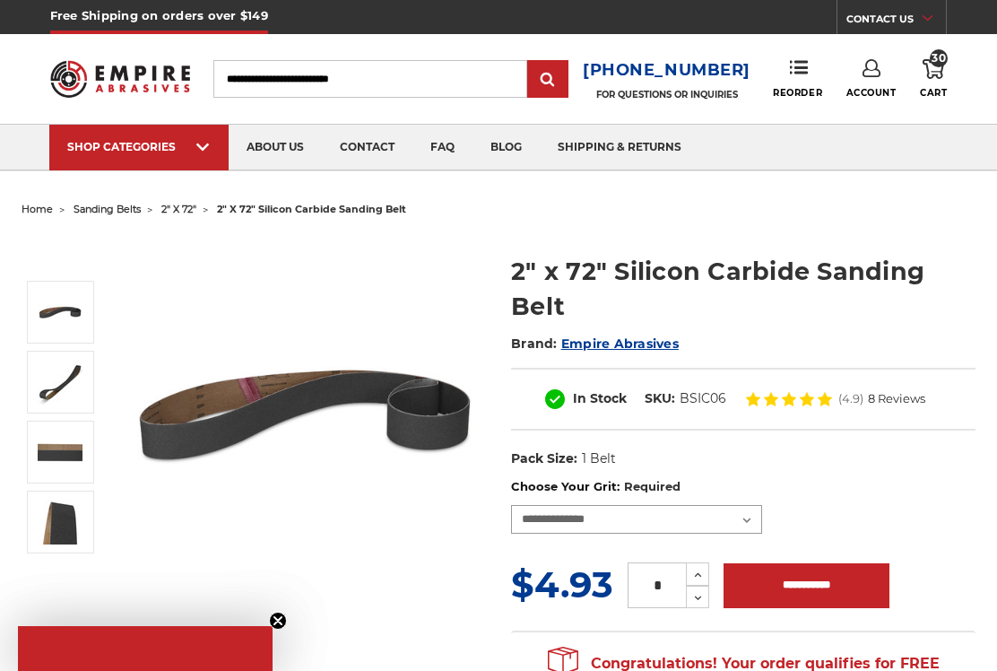
click at [757, 522] on select "**********" at bounding box center [636, 519] width 251 height 29
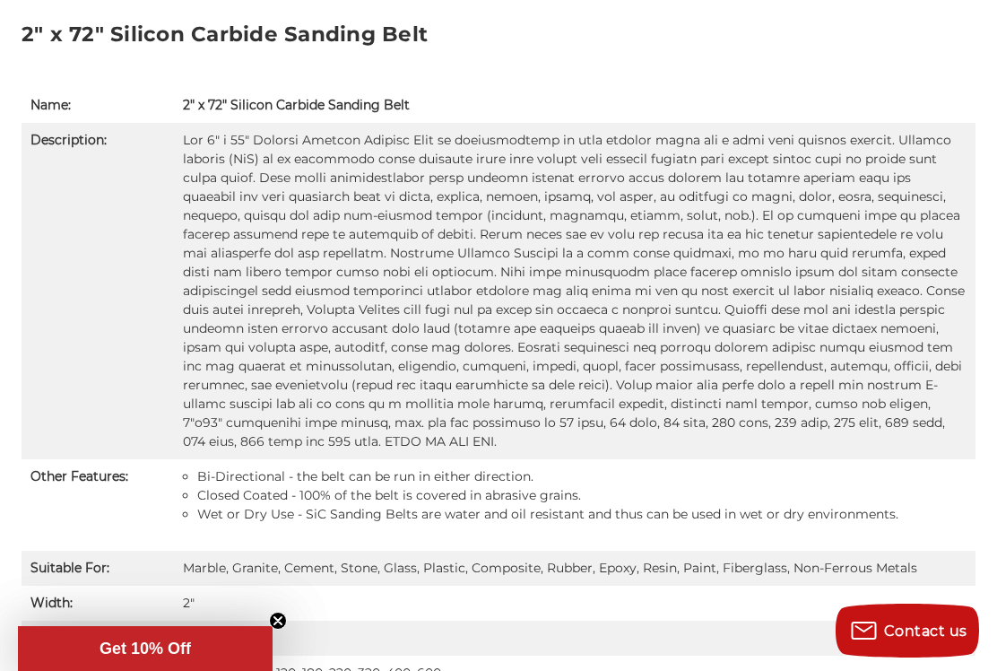
scroll to position [1282, 0]
click at [742, 656] on td "36, 60, 80, 100, 120, 180, 220, 320, 400, 600" at bounding box center [575, 673] width 802 height 35
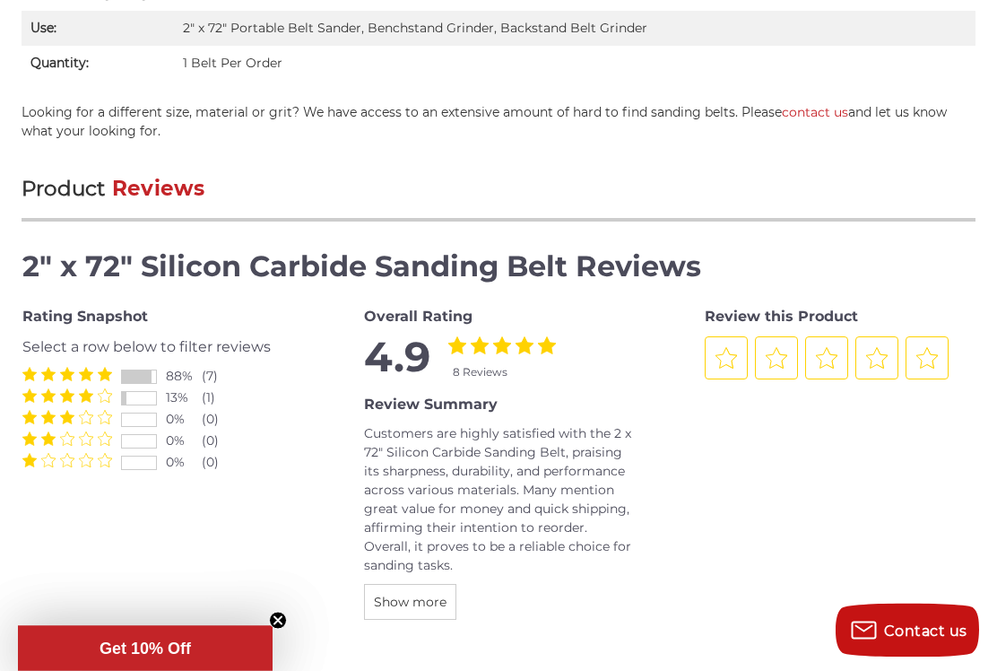
scroll to position [2044, 0]
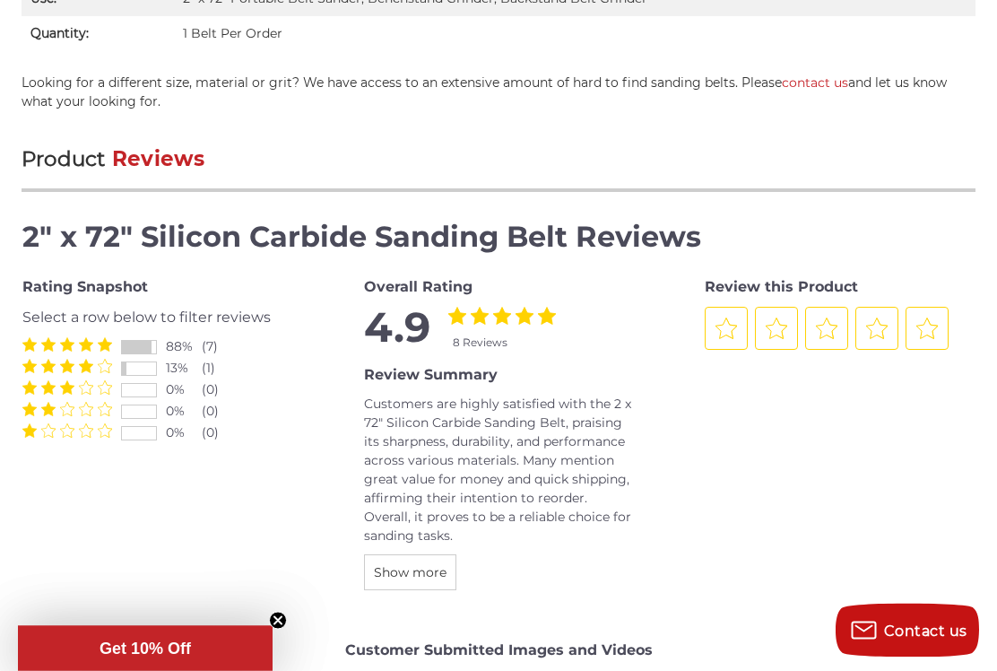
click at [673, 594] on div "Rating Snapshot Select a row below to filter reviews 88% (7) 13% (1) 0% (0) 0% …" at bounding box center [498, 436] width 952 height 336
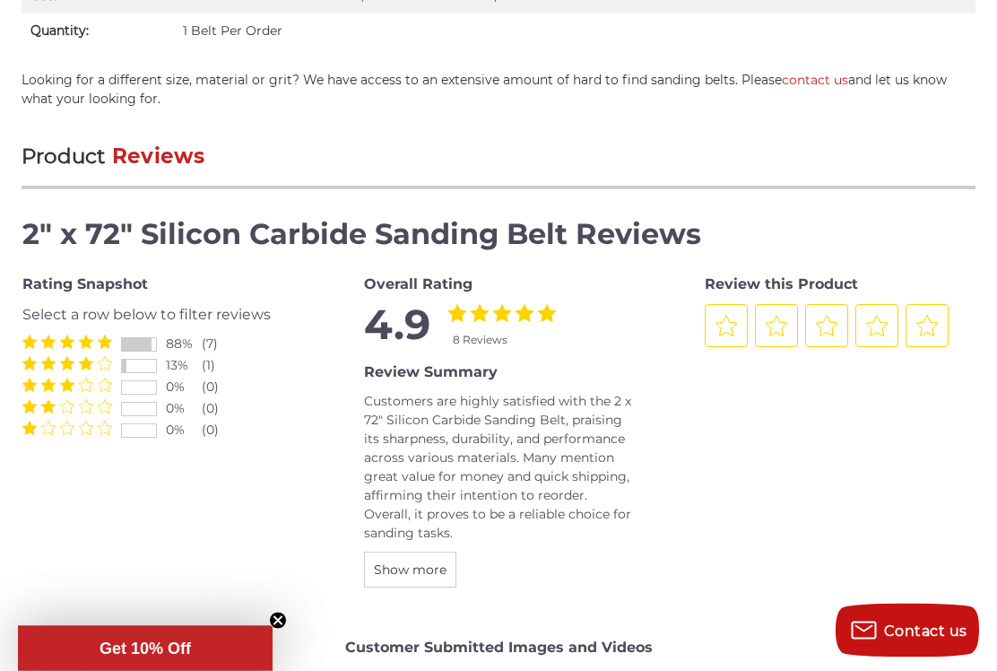
click at [421, 568] on span "Show more" at bounding box center [410, 570] width 73 height 16
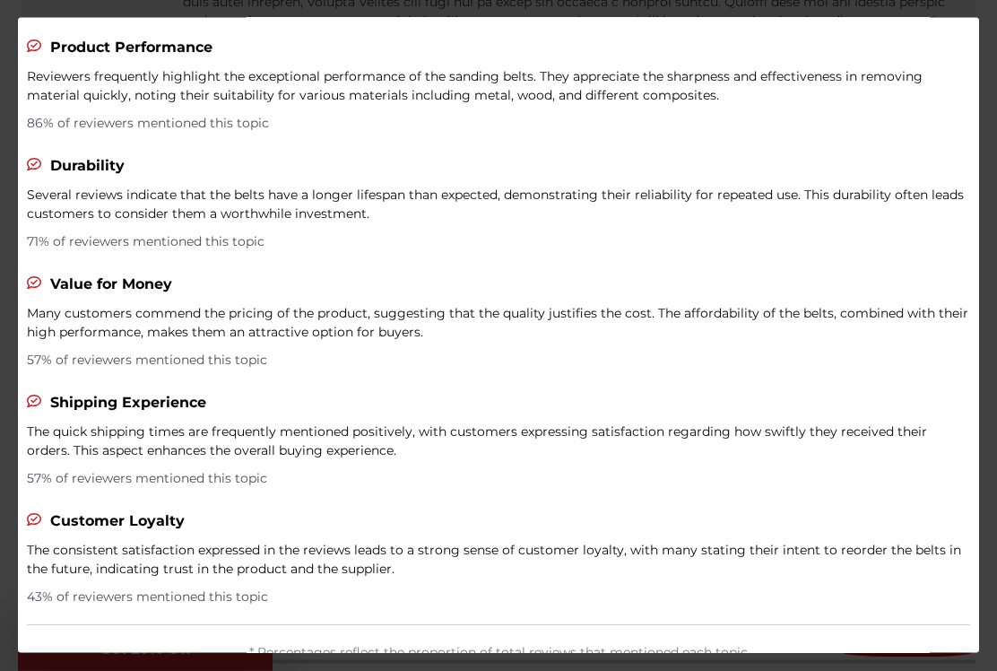
scroll to position [1573, 0]
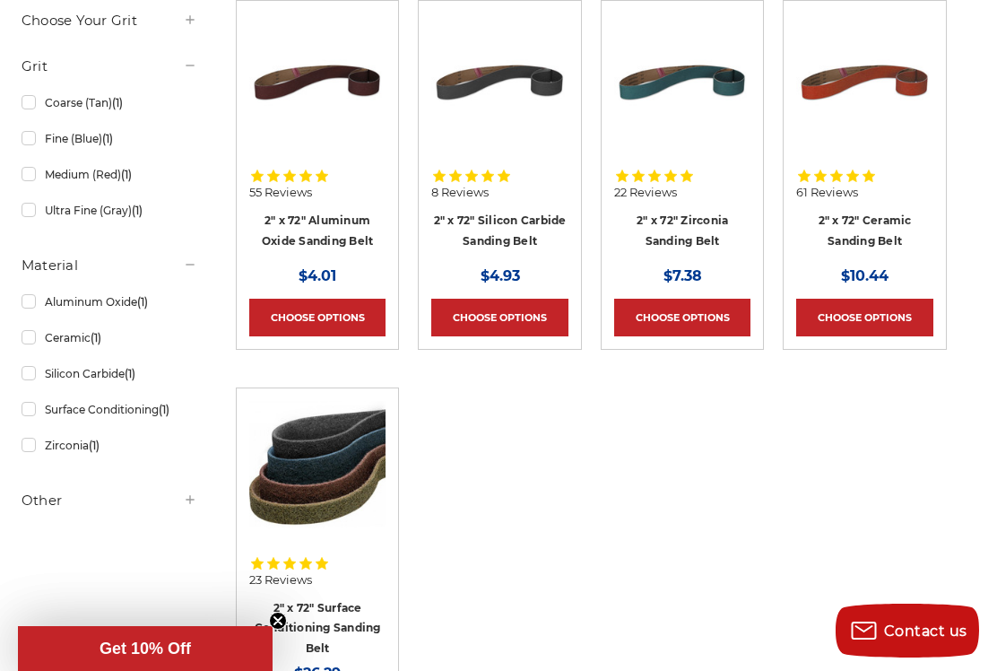
click at [317, 321] on link "Choose Options" at bounding box center [317, 318] width 137 height 38
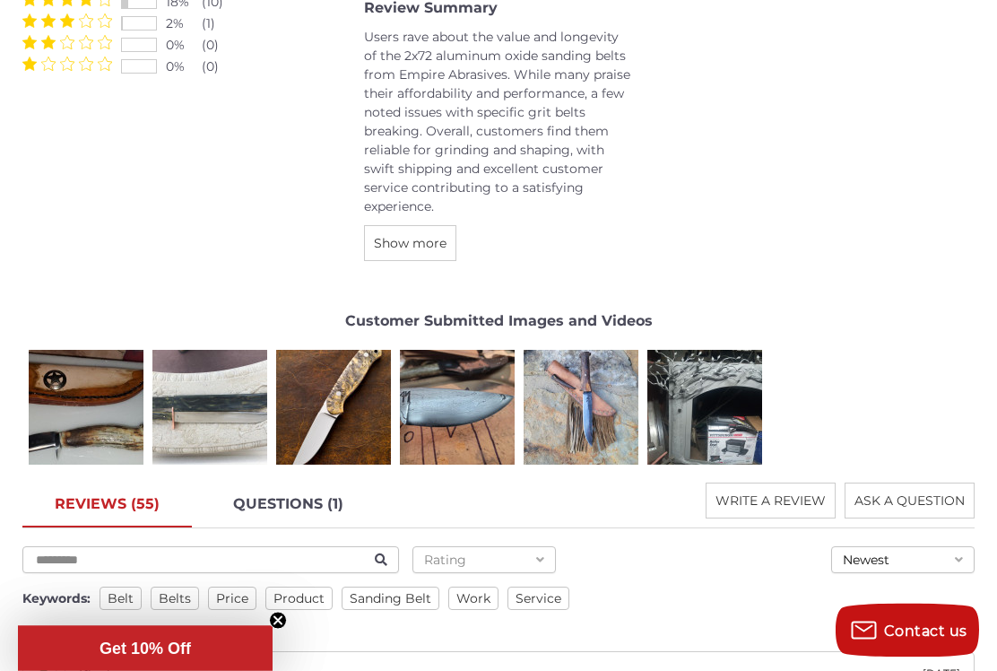
scroll to position [2226, 0]
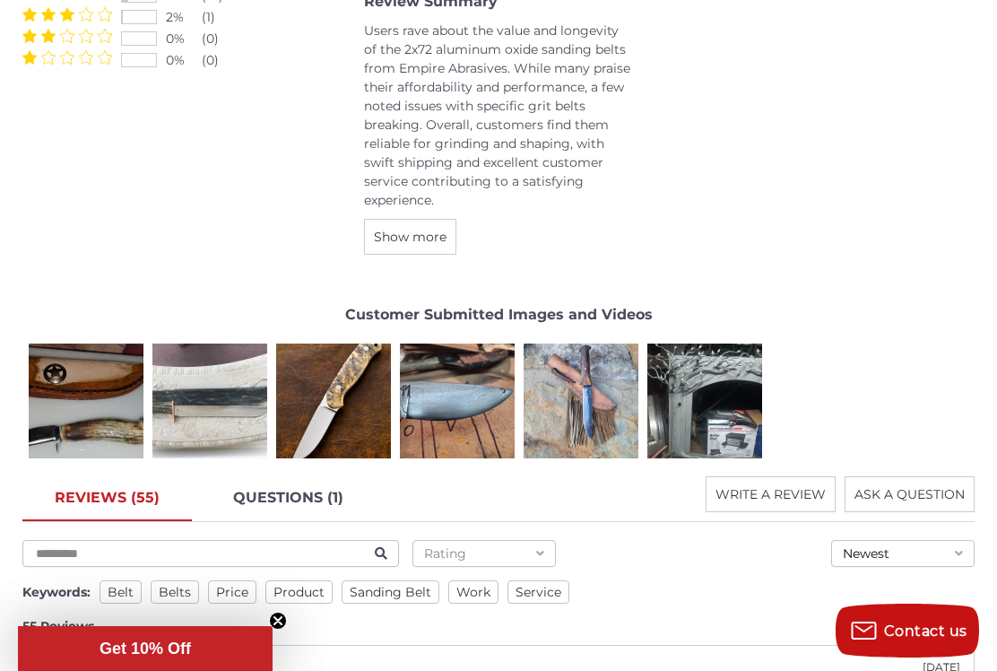
click at [66, 395] on div "Mark O." at bounding box center [85, 401] width 126 height 126
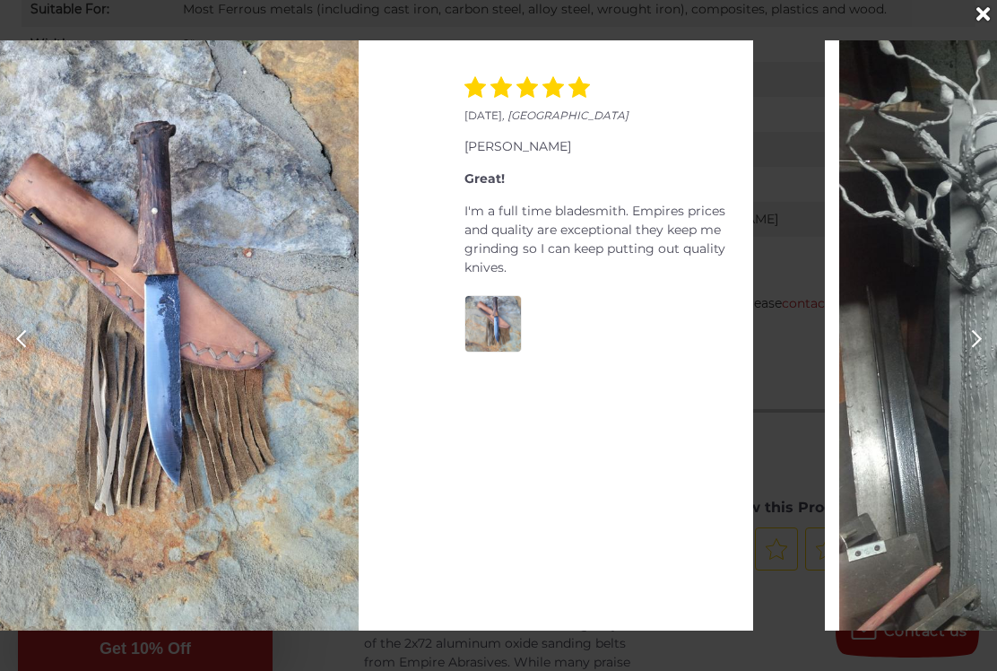
scroll to position [0, 3989]
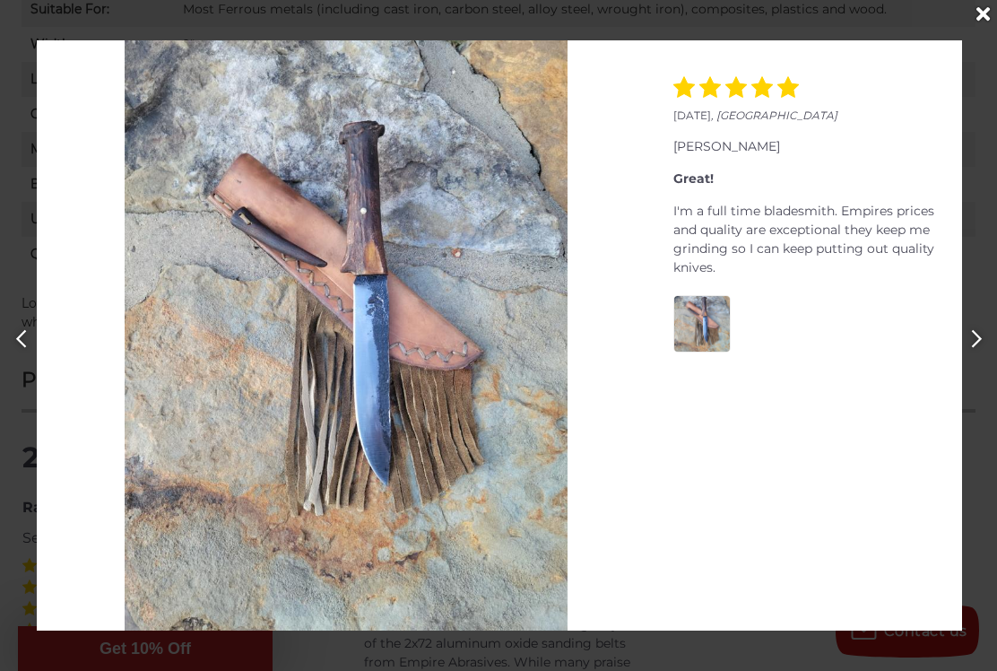
click at [992, 23] on div "Close" at bounding box center [982, 14] width 29 height 29
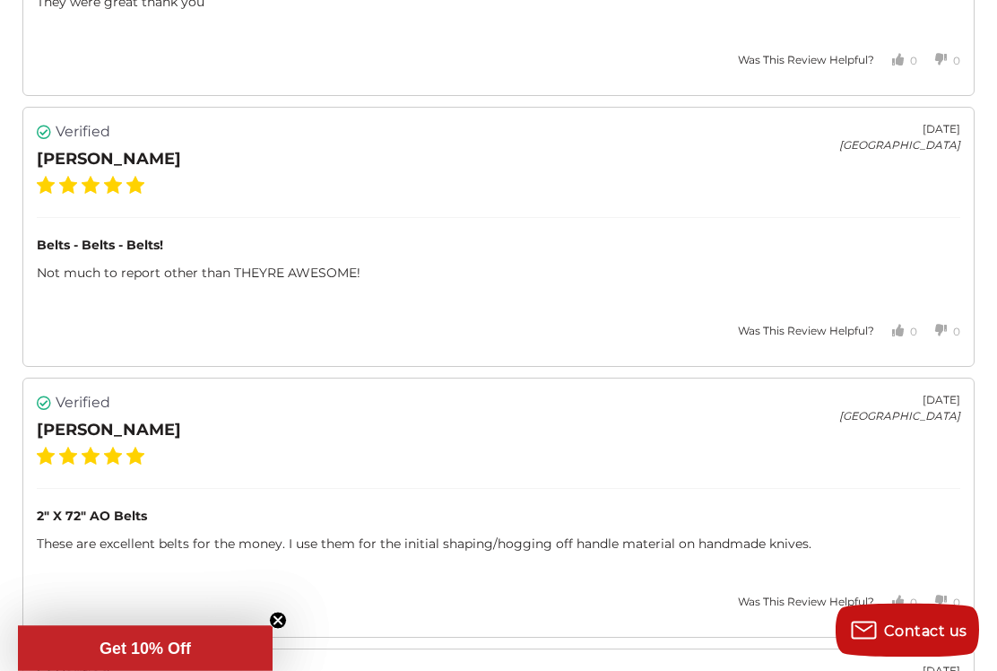
scroll to position [3325, 0]
click at [652, 605] on div "Verified Harvey H. August 18, 2024 United States 2" X 72" AO Belts These are ex…" at bounding box center [498, 507] width 952 height 260
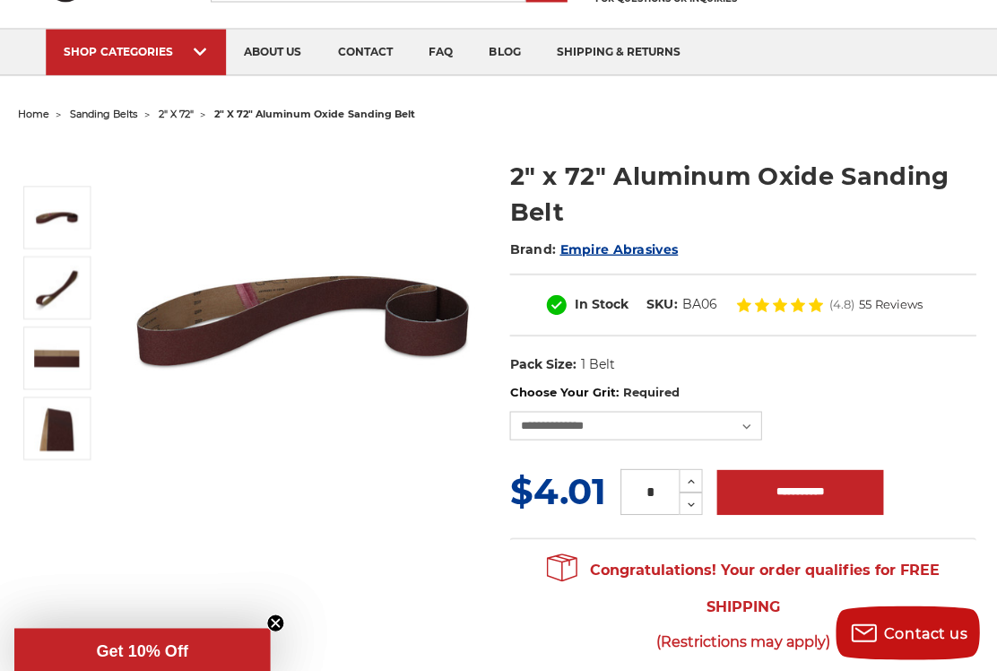
scroll to position [97, 0]
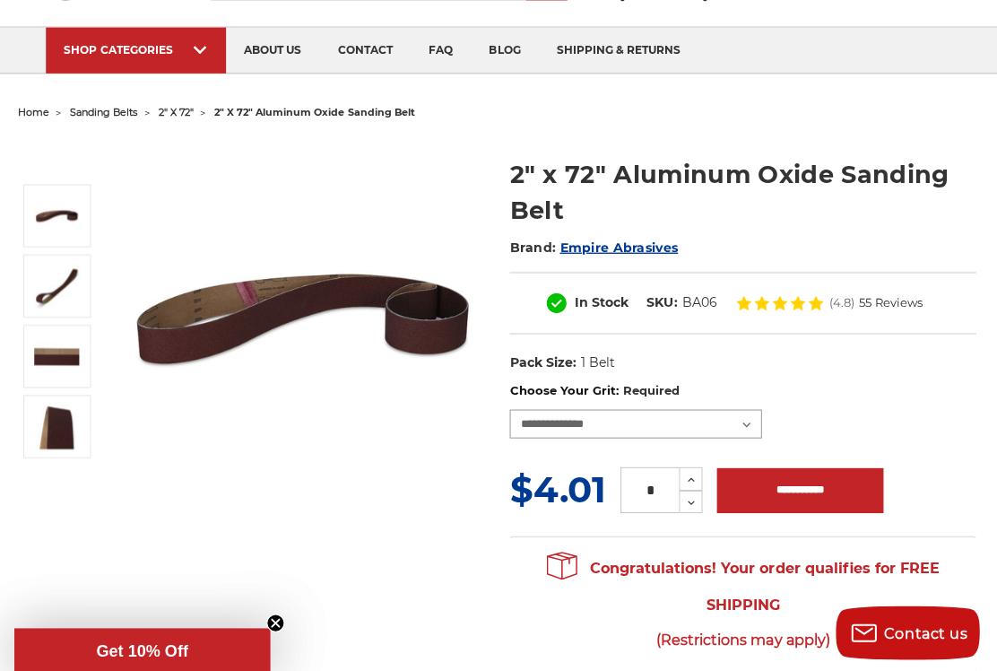
click at [749, 430] on select "**********" at bounding box center [636, 422] width 251 height 29
click at [196, 117] on span "2" x 72"" at bounding box center [178, 112] width 35 height 13
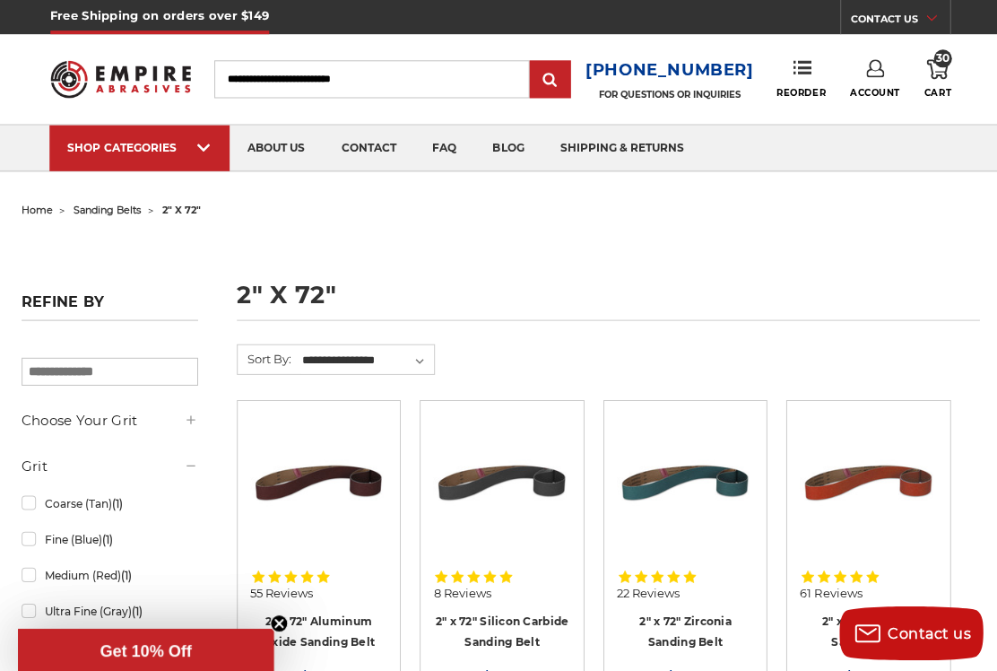
click at [915, 488] on img at bounding box center [864, 480] width 137 height 137
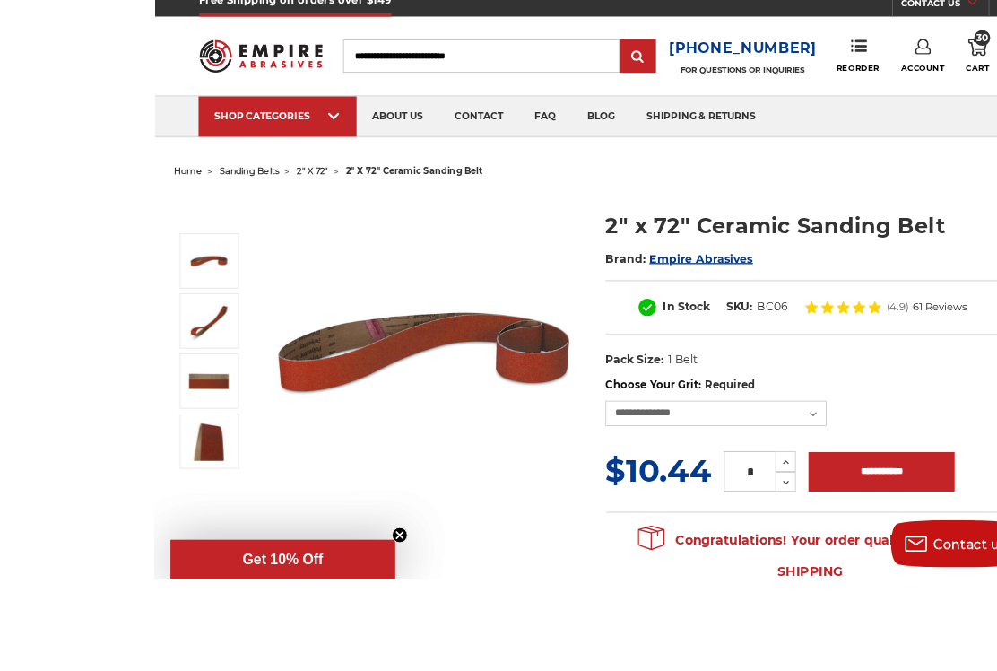
scroll to position [33, 0]
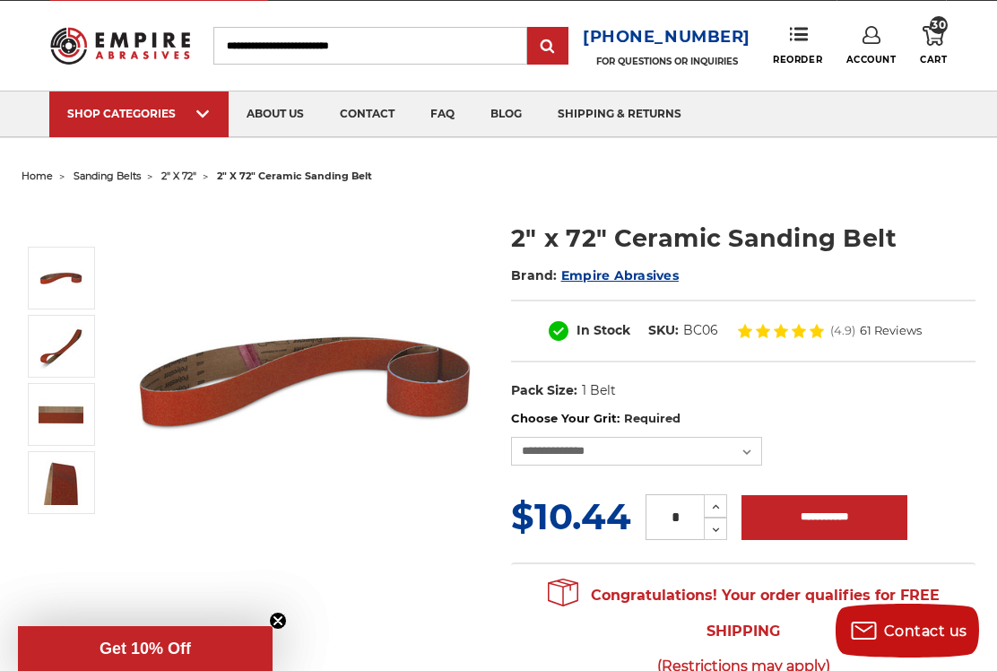
click at [448, 630] on div "2" x 72" Ceramic Sanding Belt Brand: Empire Abrasives In Stock SKU: BC06 )" at bounding box center [498, 449] width 979 height 520
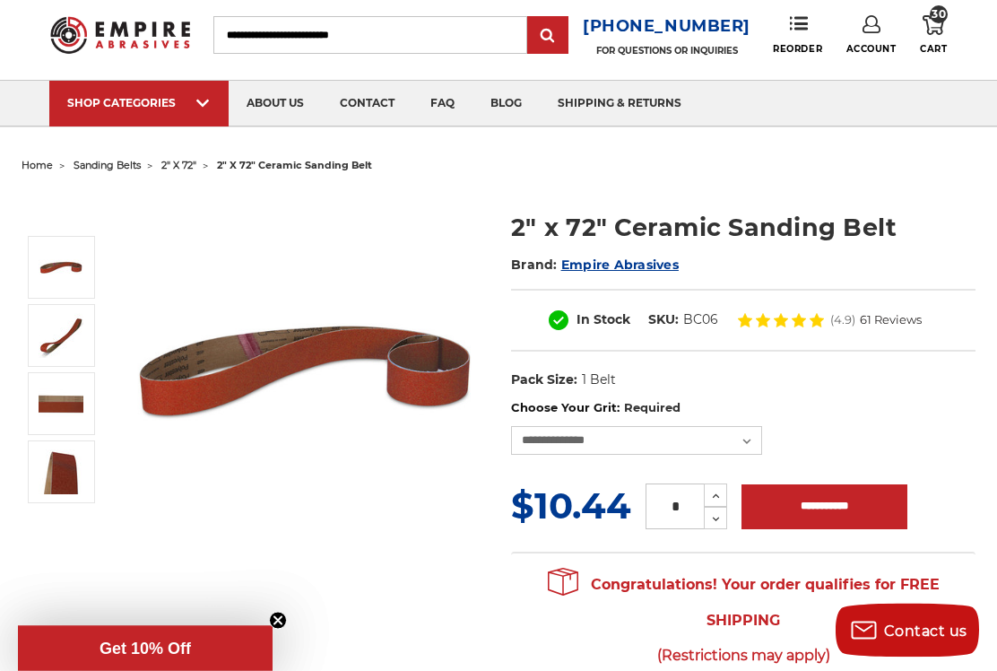
scroll to position [0, 0]
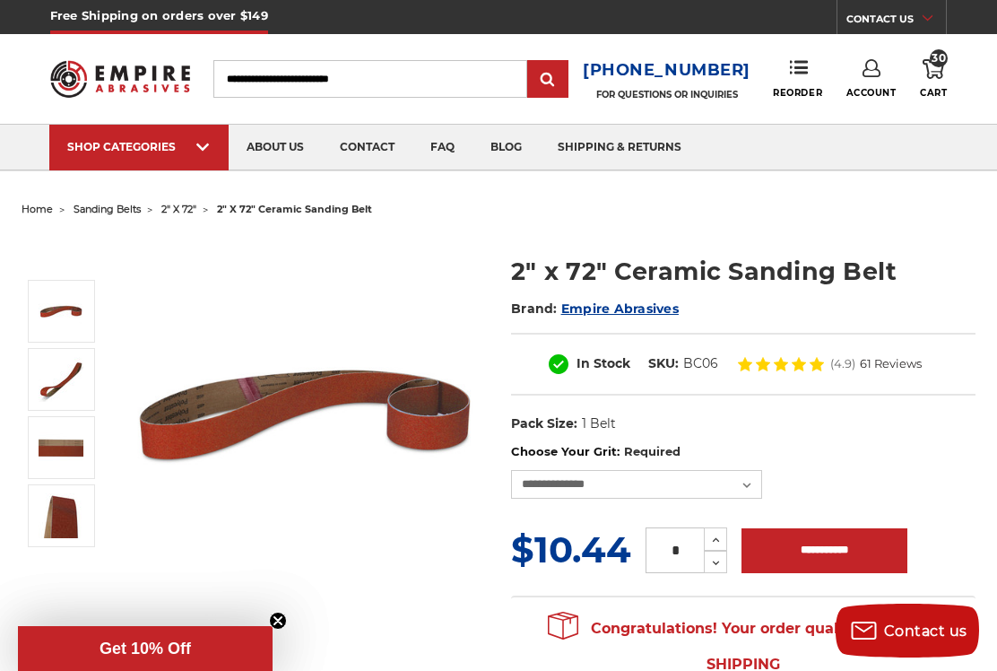
click at [210, 257] on img at bounding box center [305, 414] width 359 height 359
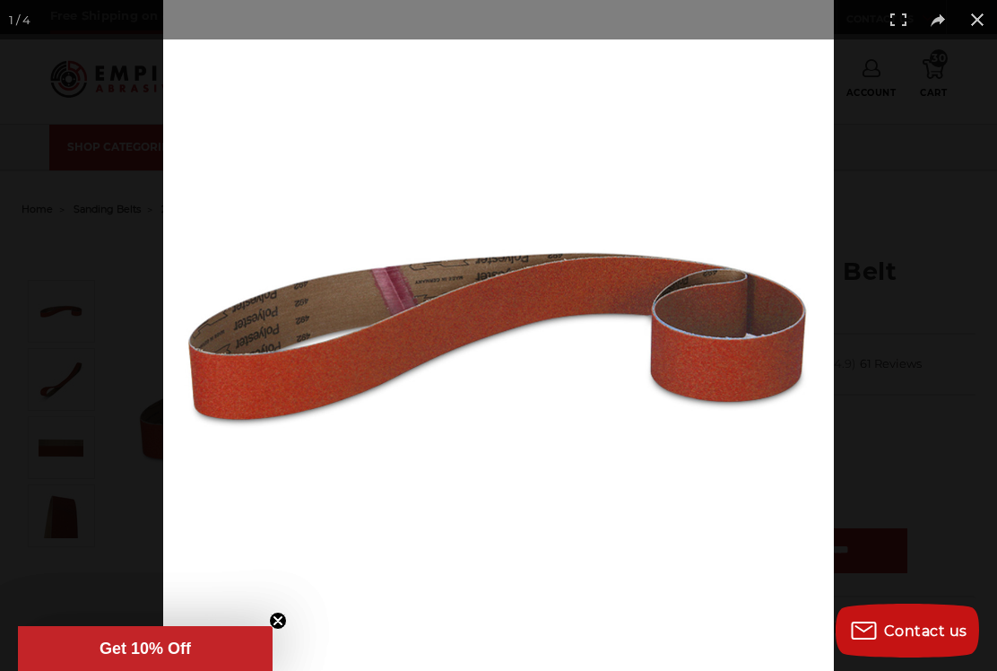
click at [969, 28] on button at bounding box center [977, 19] width 39 height 39
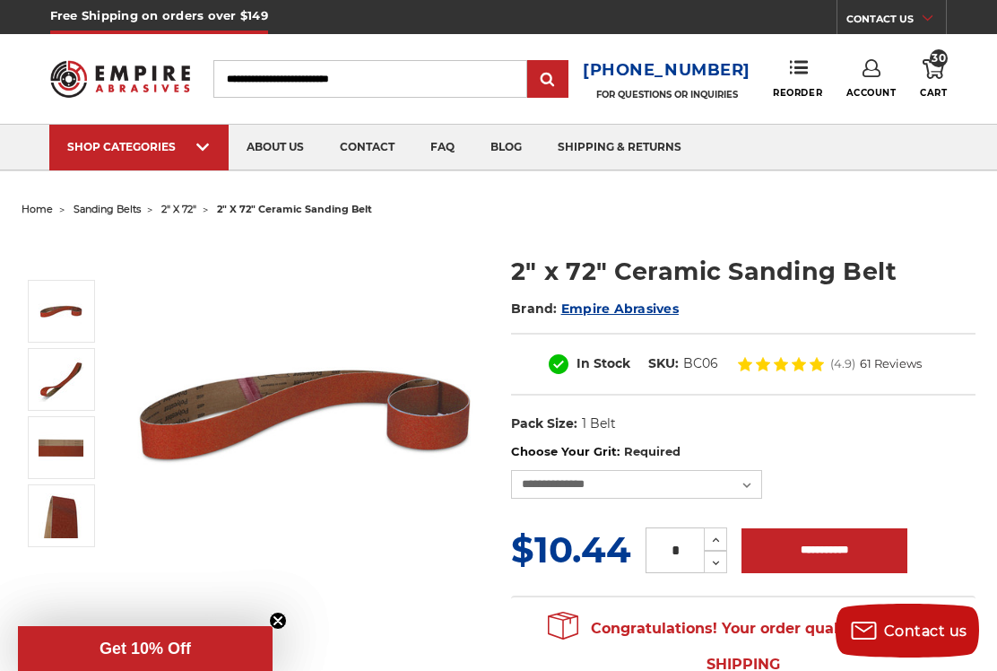
click at [196, 210] on span "2" x 72"" at bounding box center [178, 209] width 35 height 13
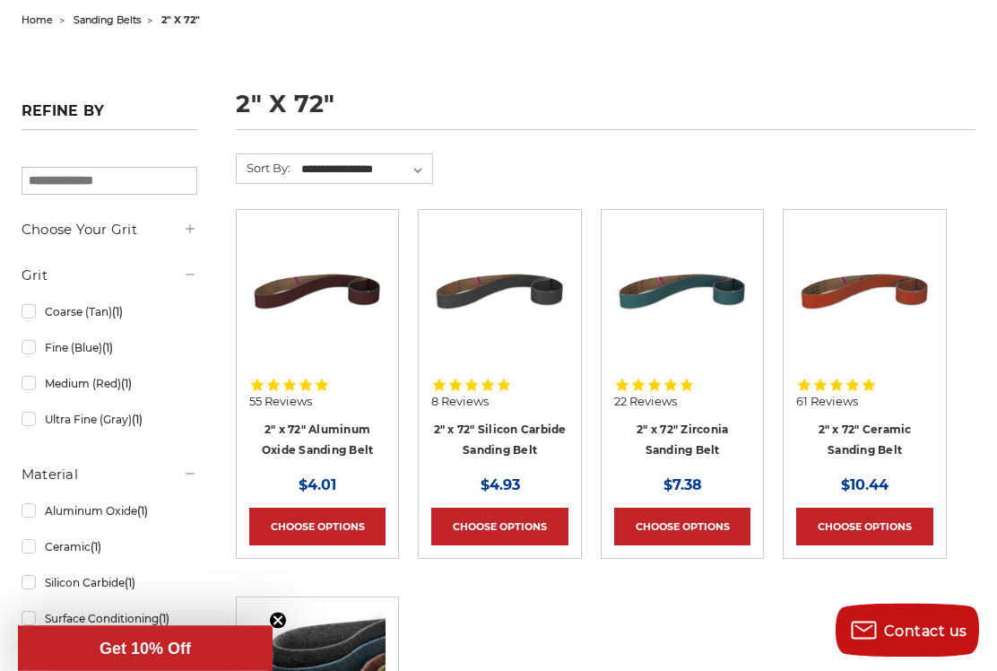
click at [478, 434] on link "2" x 72" Silicon Carbide Sanding Belt" at bounding box center [500, 440] width 133 height 34
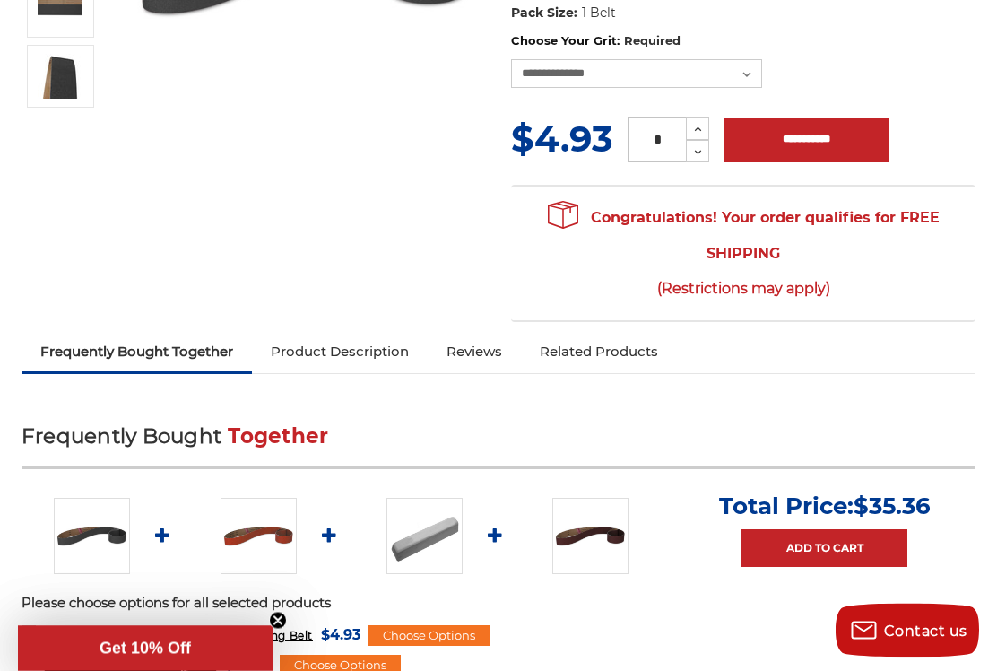
scroll to position [525, 0]
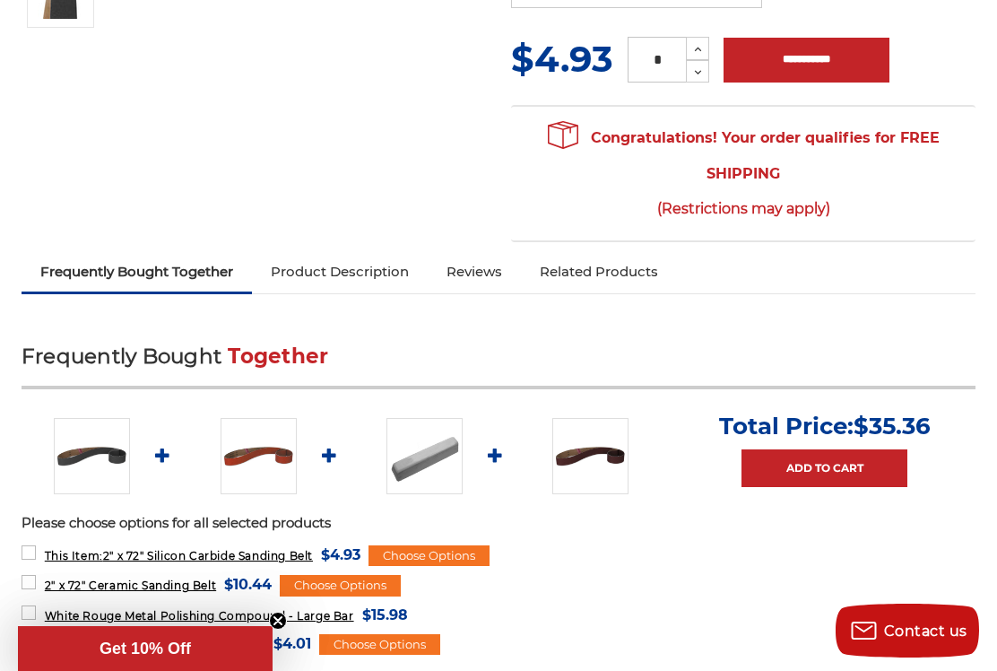
click at [386, 283] on link "Product Description" at bounding box center [340, 271] width 176 height 39
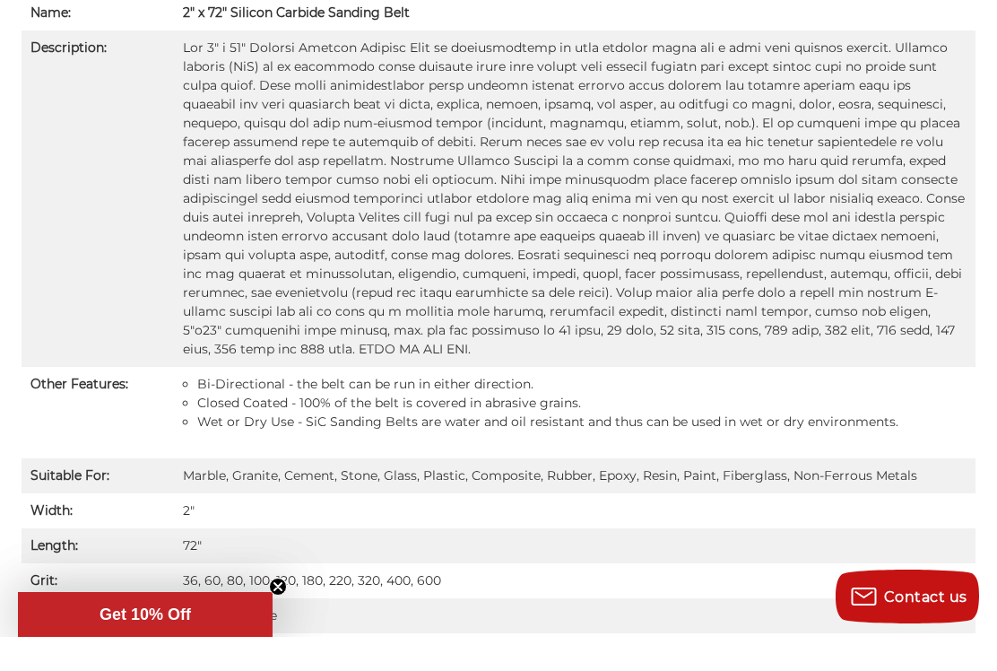
scroll to position [1376, 0]
